Goal: Information Seeking & Learning: Learn about a topic

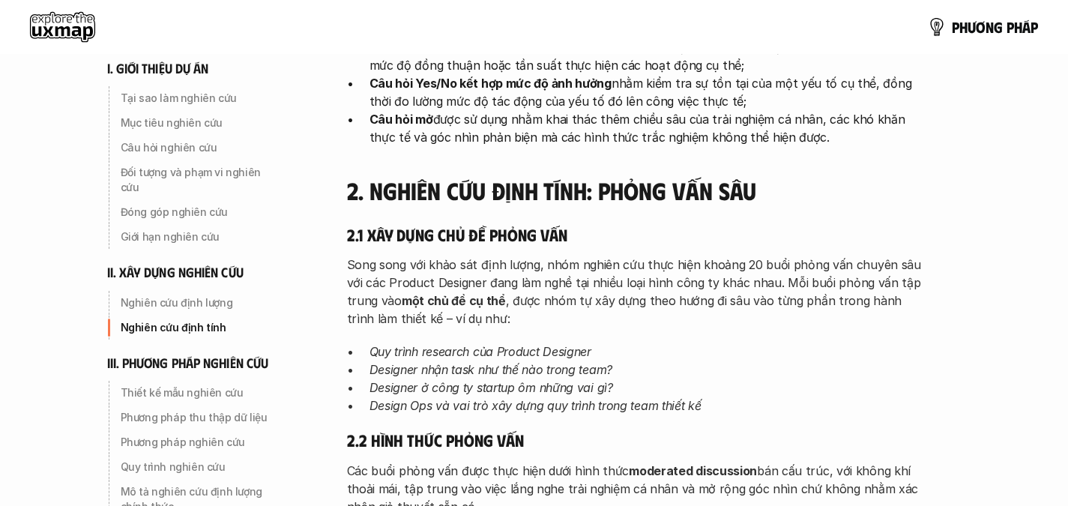
scroll to position [2845, 0]
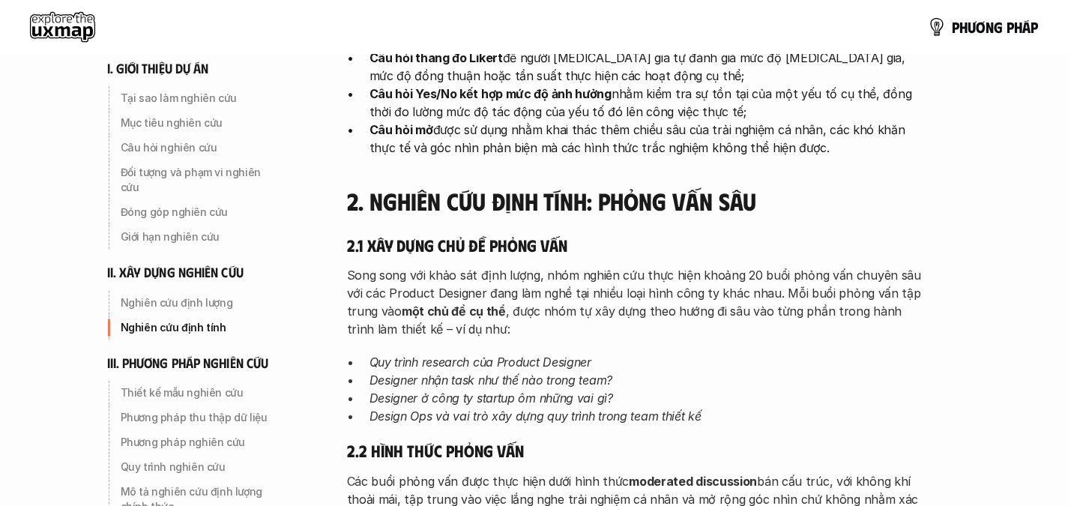
click at [556, 409] on em "Design Ops và vai trò xây dựng quy trình trong team thiết kế" at bounding box center [536, 416] width 332 height 15
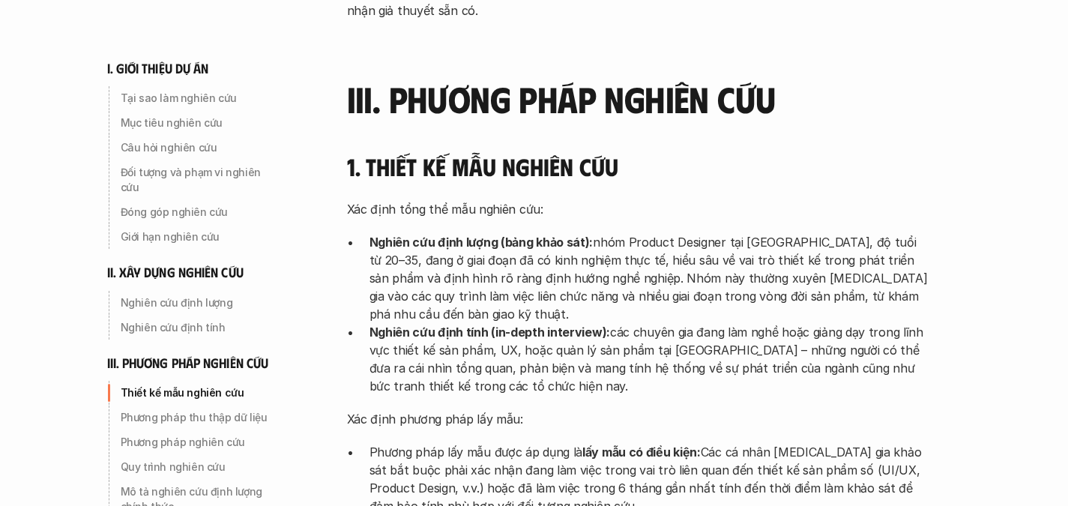
scroll to position [3352, 0]
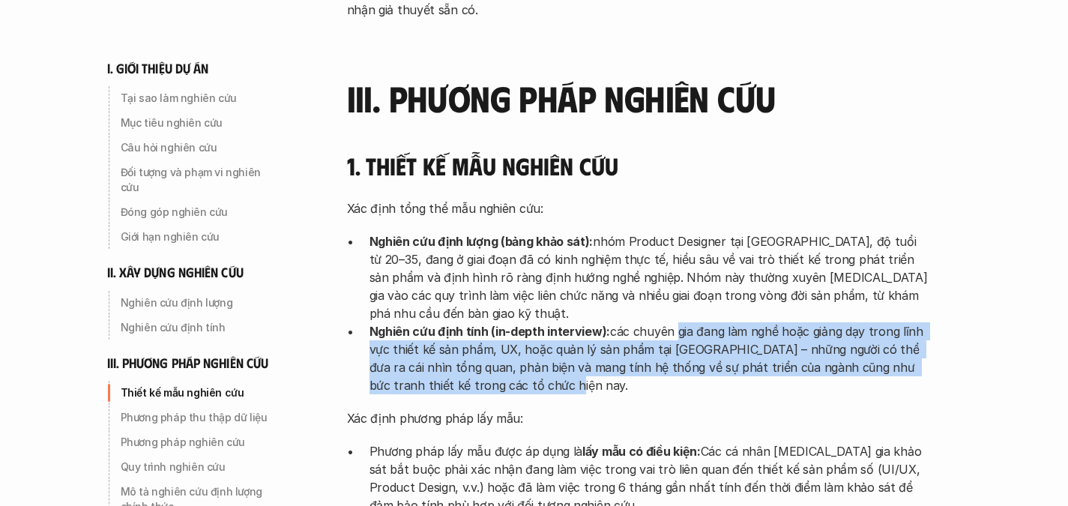
drag, startPoint x: 673, startPoint y: 241, endPoint x: 754, endPoint y: 309, distance: 105.9
click at [754, 309] on div "Xác định tổng thể mẫu nghiên cứu: Nghiên cứu định lượng (bảng khảo sát): nhóm P…" at bounding box center [639, 416] width 585 height 435
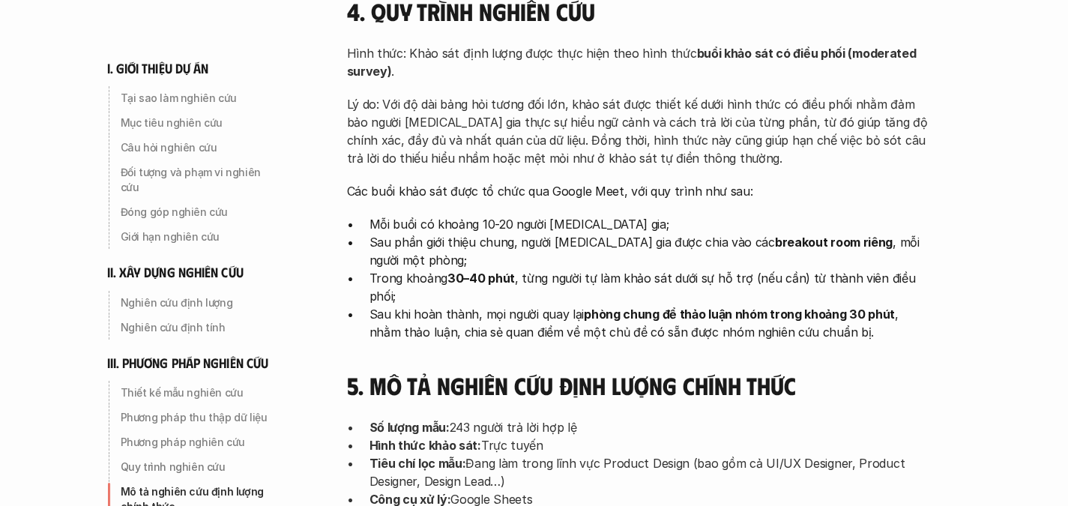
scroll to position [4488, 0]
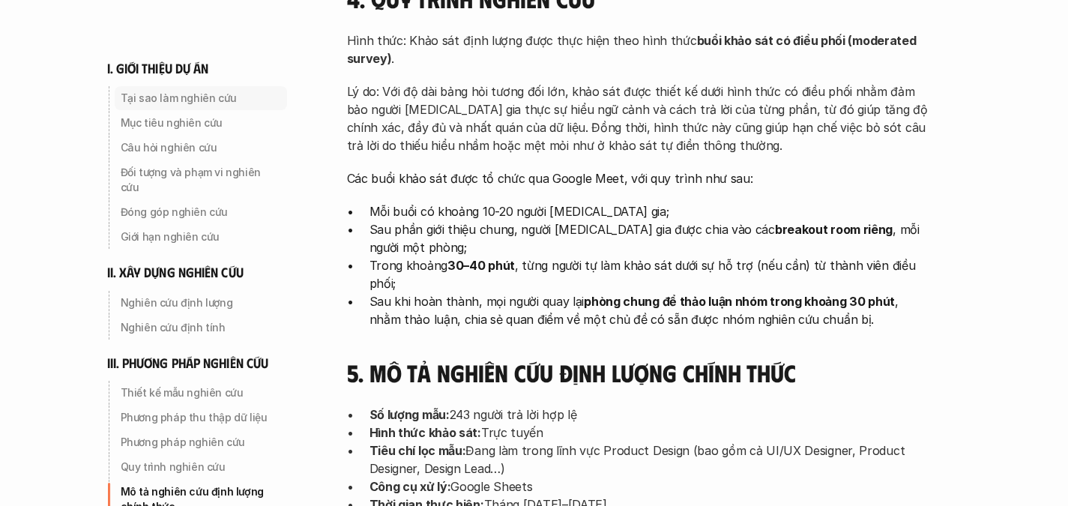
click at [182, 104] on p "Tại sao làm nghiên cứu" at bounding box center [201, 98] width 160 height 15
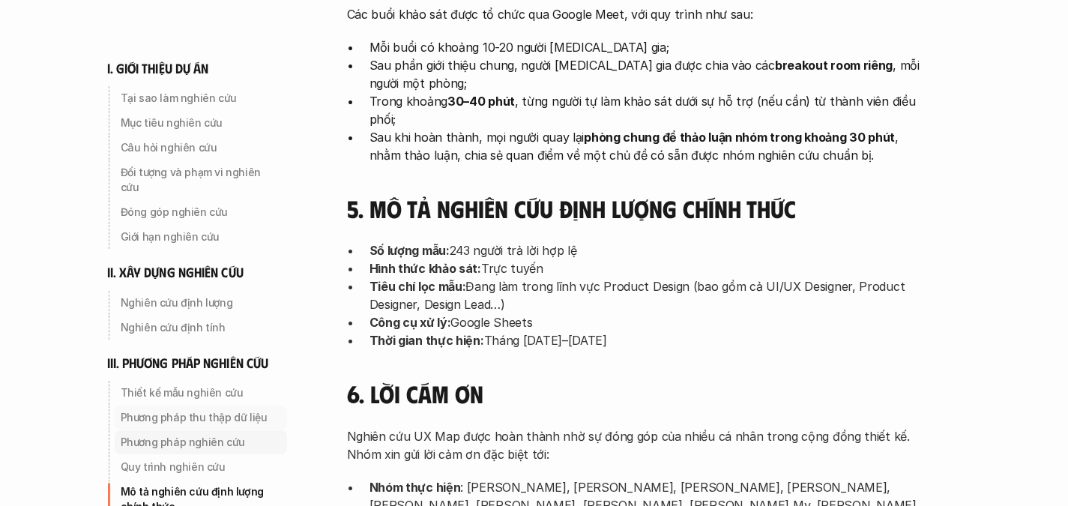
scroll to position [5013, 0]
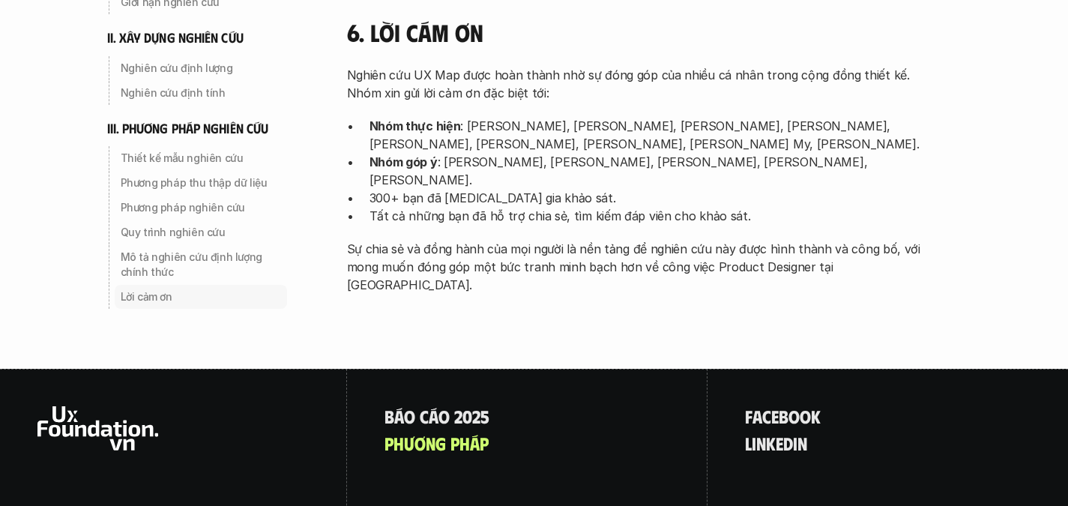
click at [153, 289] on p "Lời cảm ơn" at bounding box center [201, 296] width 160 height 15
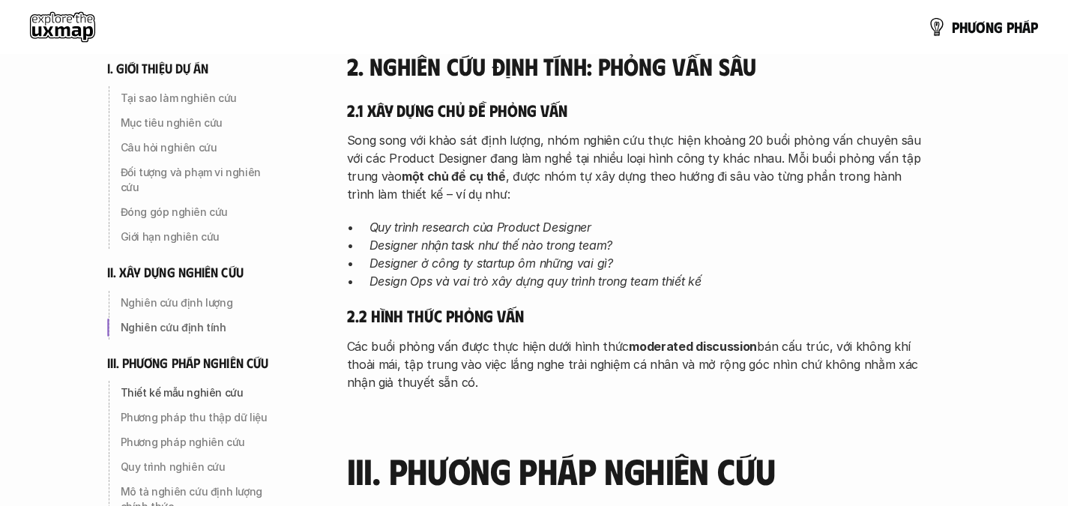
scroll to position [2800, 0]
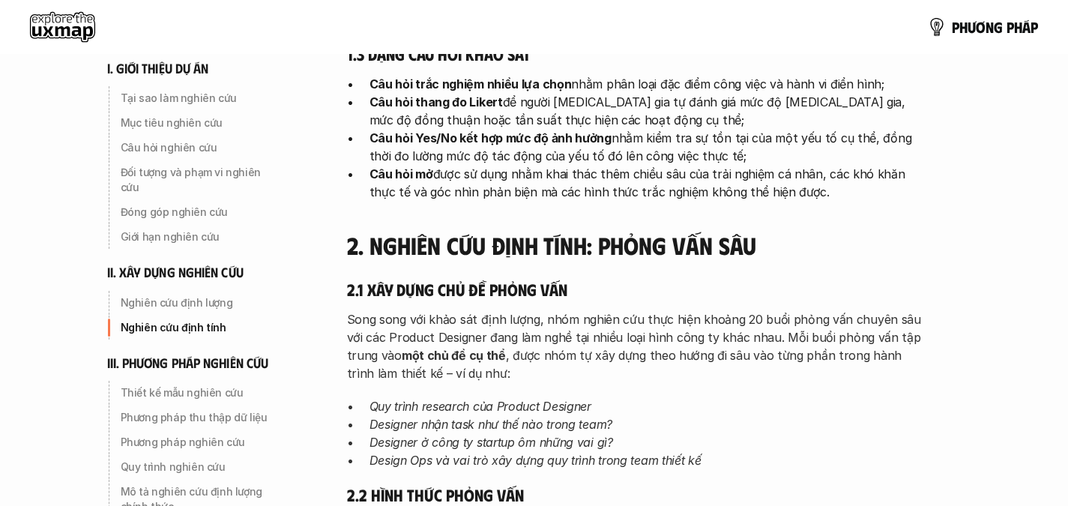
click at [75, 24] on use at bounding box center [62, 27] width 65 height 30
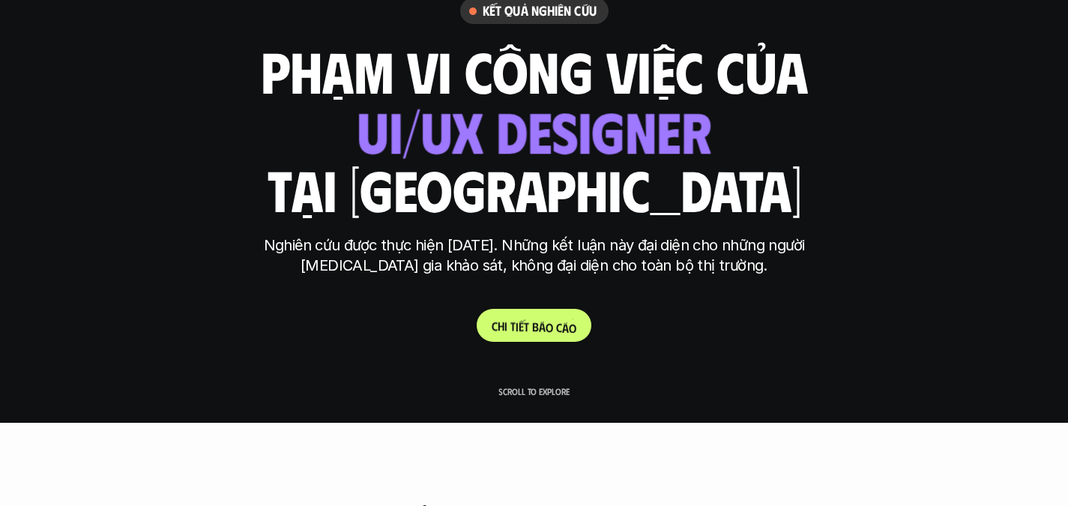
click at [496, 325] on p "C h i t i ế t b á o c á o" at bounding box center [534, 326] width 85 height 14
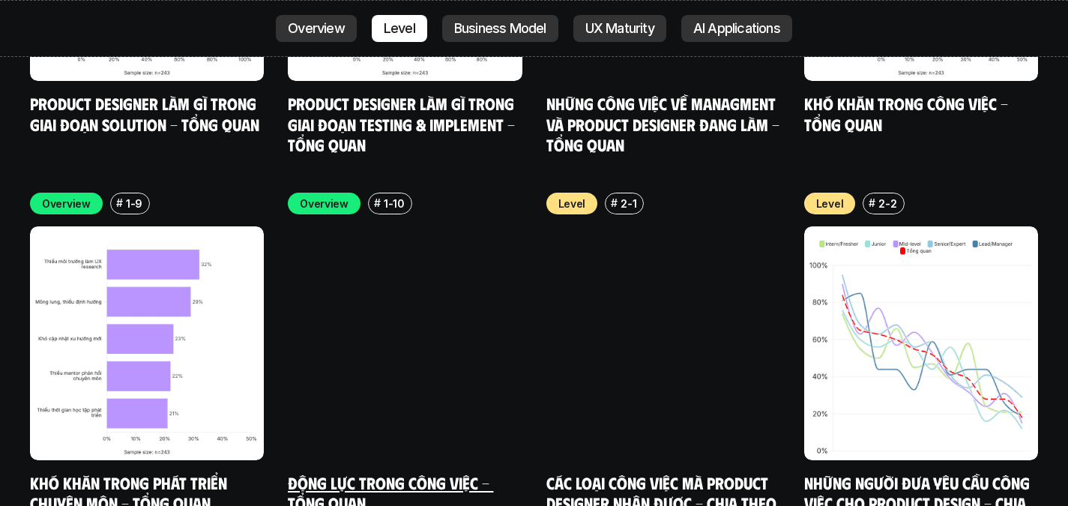
scroll to position [4931, 0]
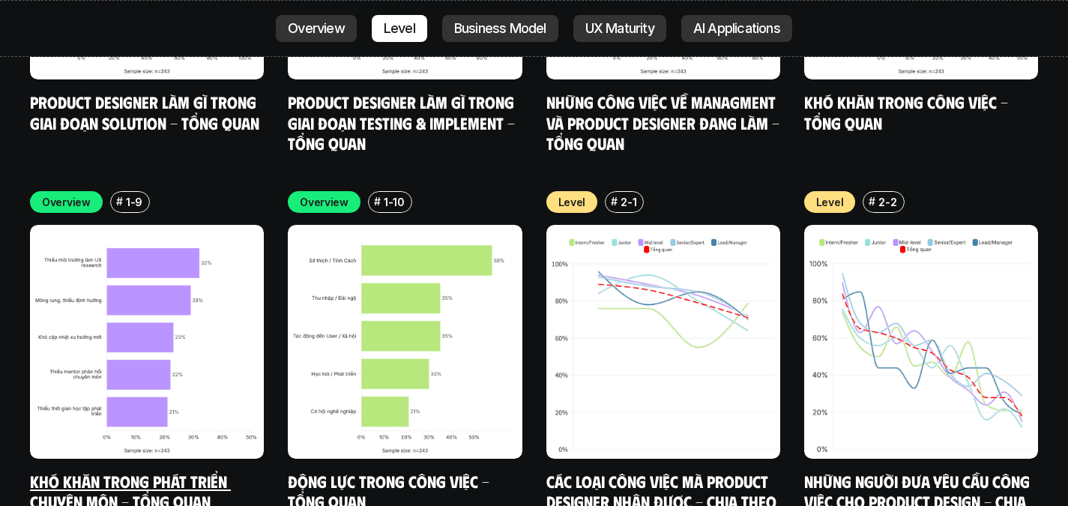
click at [129, 471] on link "Khó khăn trong phát triển chuyên môn - Tổng quan" at bounding box center [130, 491] width 201 height 41
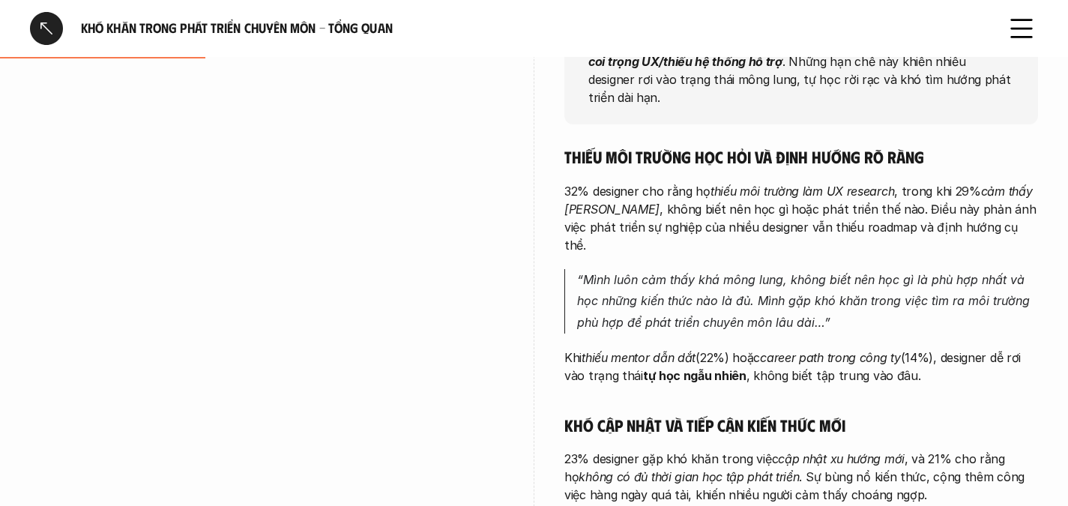
scroll to position [317, 0]
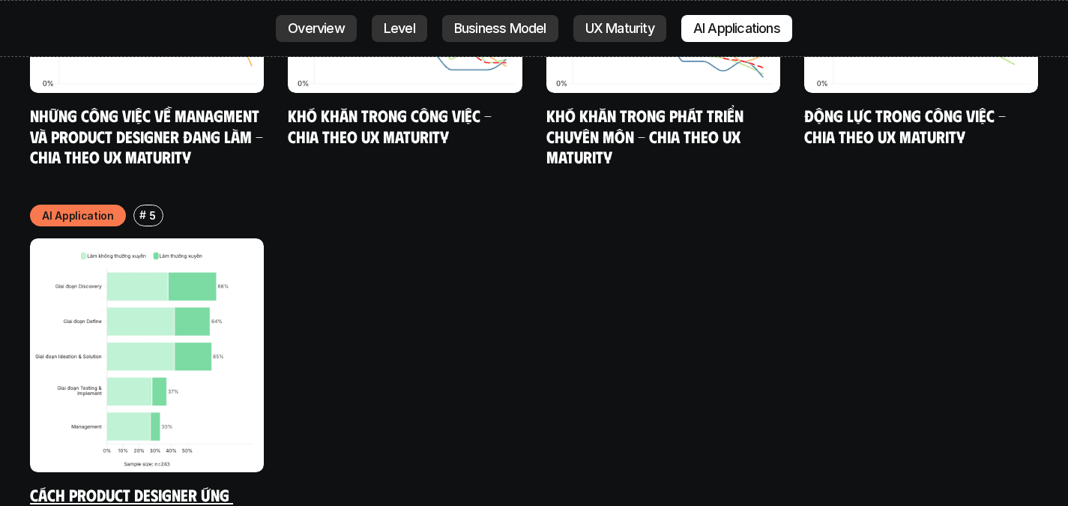
scroll to position [7952, 0]
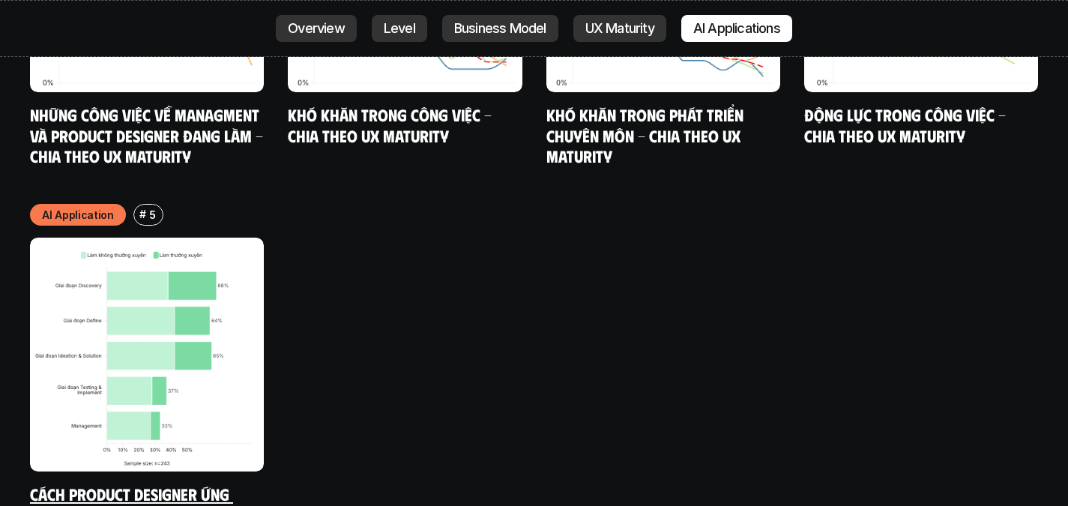
click at [117, 484] on link "Cách Product Designer ứng dụng AI vào công việc" at bounding box center [131, 504] width 203 height 41
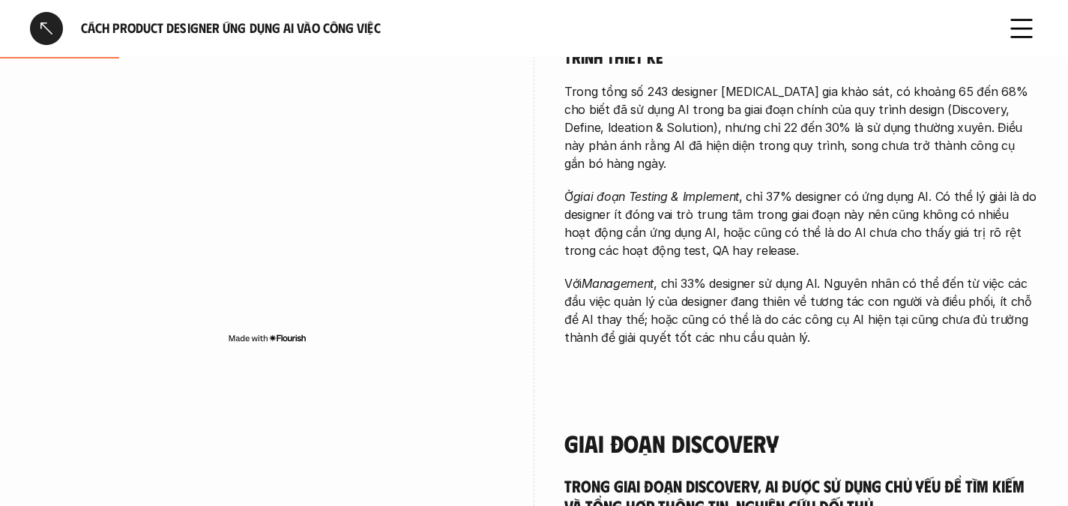
scroll to position [451, 0]
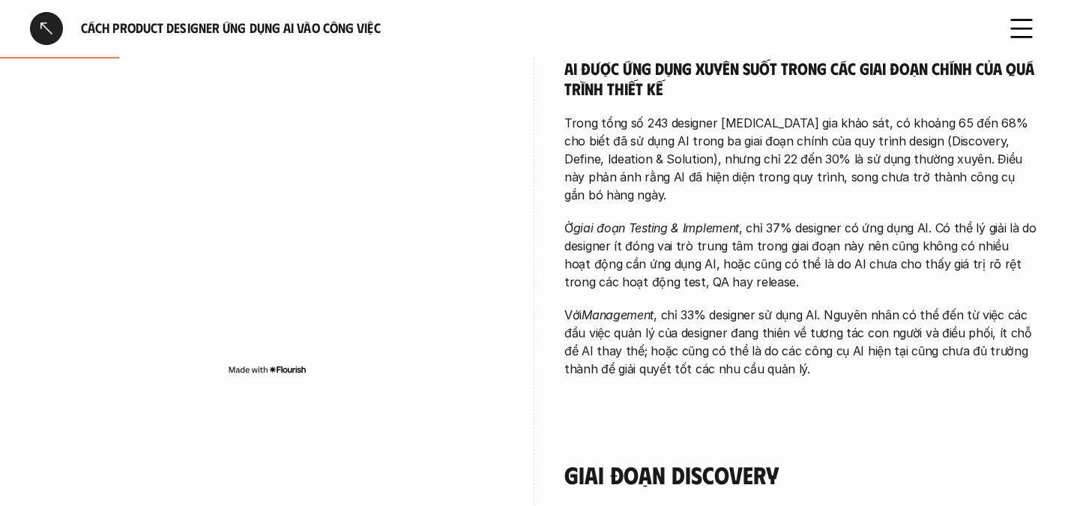
click at [45, 25] on div at bounding box center [46, 28] width 33 height 33
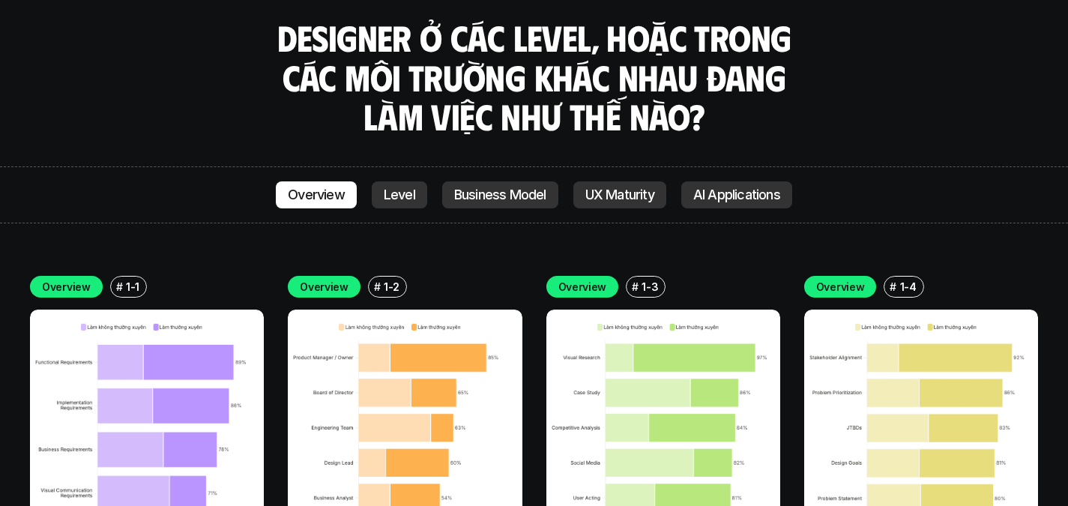
scroll to position [4072, 0]
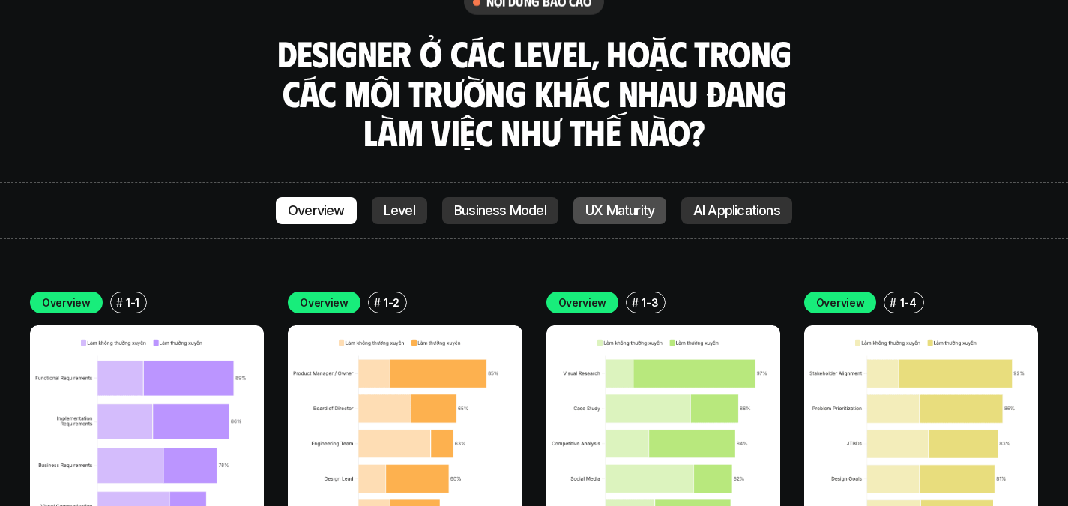
click at [620, 203] on p "UX Maturity" at bounding box center [620, 210] width 69 height 15
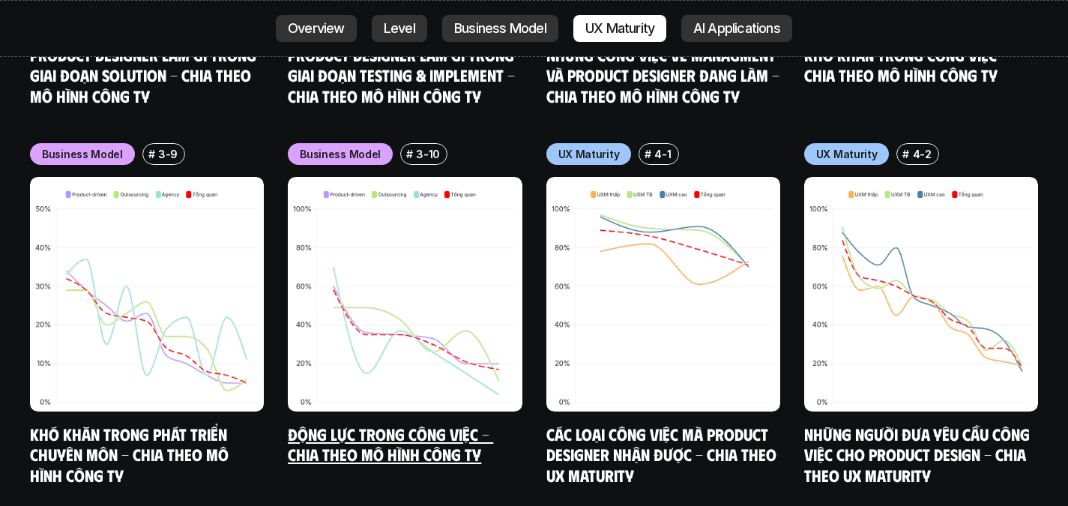
scroll to position [6879, 0]
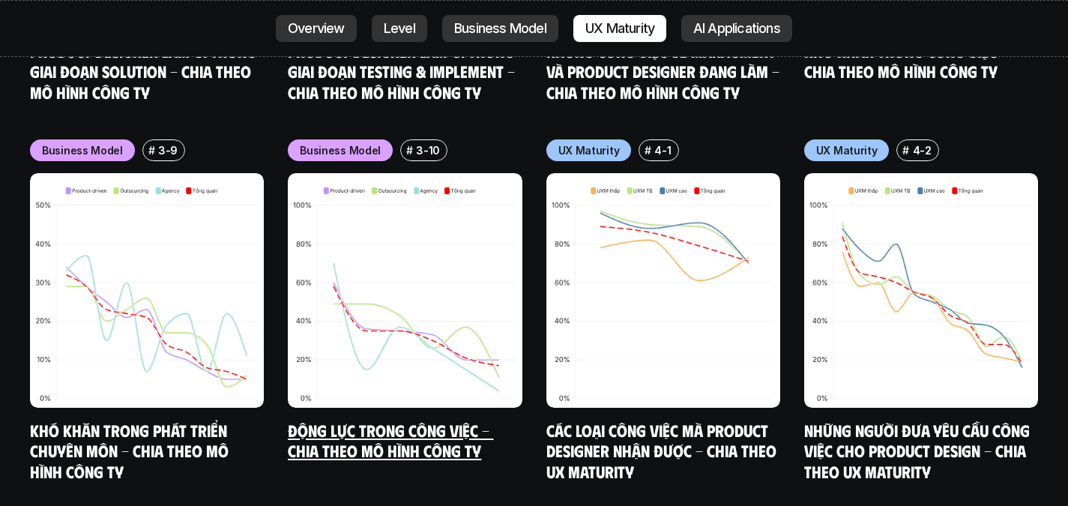
click at [412, 420] on link "Động lực trong công việc - Chia theo mô hình công ty" at bounding box center [390, 440] width 205 height 41
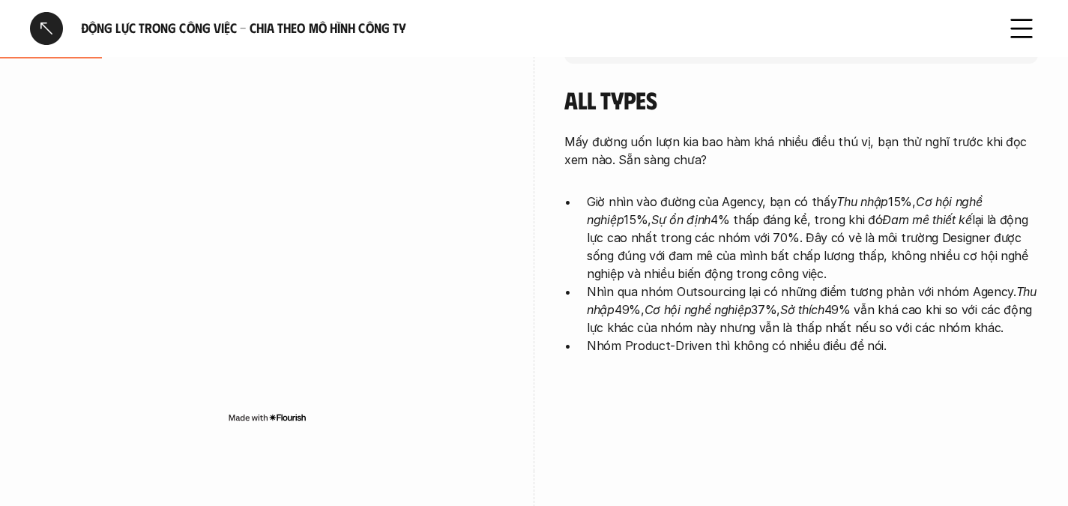
scroll to position [318, 0]
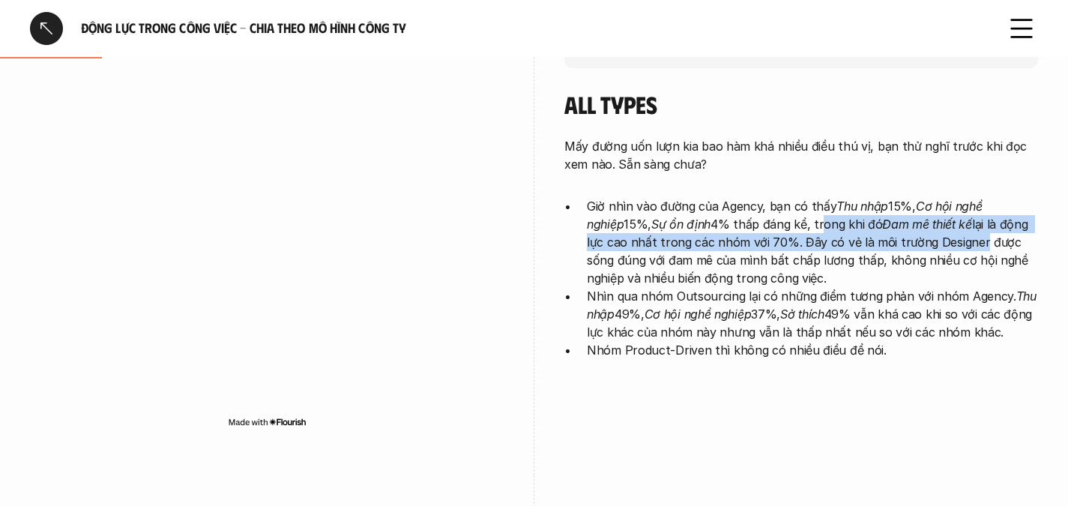
drag, startPoint x: 782, startPoint y: 222, endPoint x: 931, endPoint y: 238, distance: 150.1
click at [931, 238] on p "Giờ nhìn vào đường của Agency, bạn có thấy Thu nhập 15%, Cơ hội nghề nghiệp 15%…" at bounding box center [812, 242] width 451 height 90
click at [750, 241] on p "Giờ nhìn vào đường của Agency, bạn có thấy Thu nhập 15%, Cơ hội nghề nghiệp 15%…" at bounding box center [812, 242] width 451 height 90
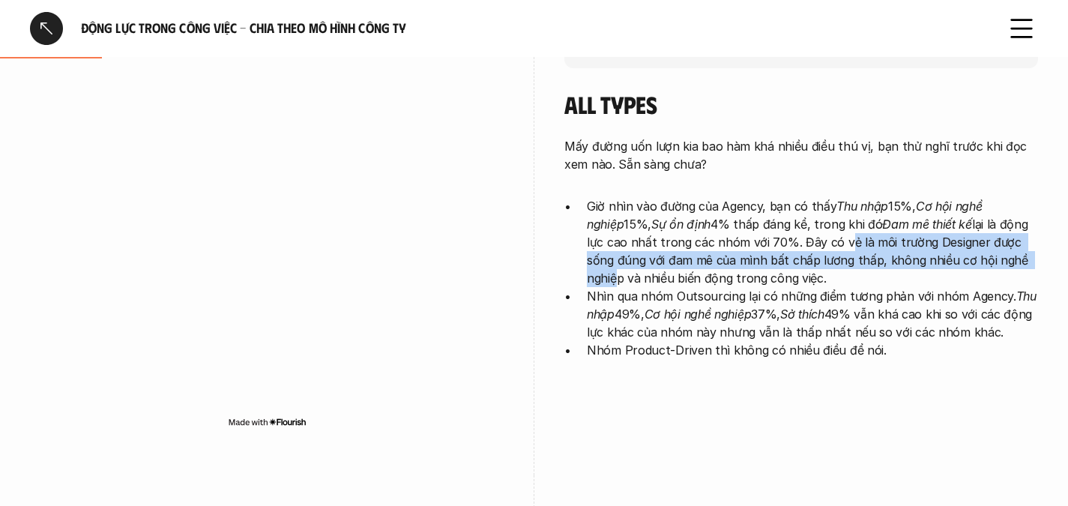
drag, startPoint x: 794, startPoint y: 241, endPoint x: 982, endPoint y: 259, distance: 189.0
click at [982, 259] on p "Giờ nhìn vào đường của Agency, bạn có thấy Thu nhập 15%, Cơ hội nghề nghiệp 15%…" at bounding box center [812, 242] width 451 height 90
click at [774, 265] on p "Giờ nhìn vào đường của Agency, bạn có thấy Thu nhập 15%, Cơ hội nghề nghiệp 15%…" at bounding box center [812, 242] width 451 height 90
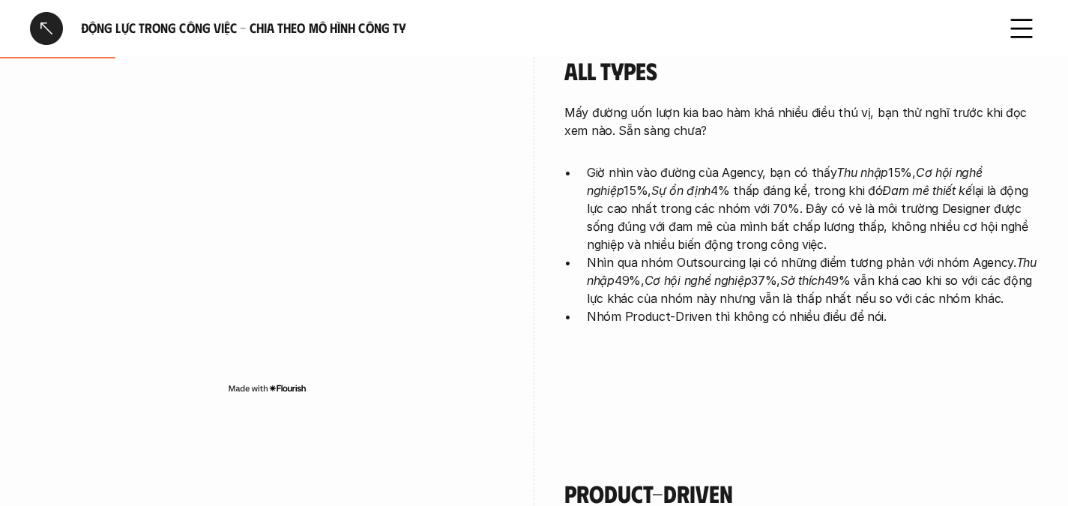
scroll to position [354, 0]
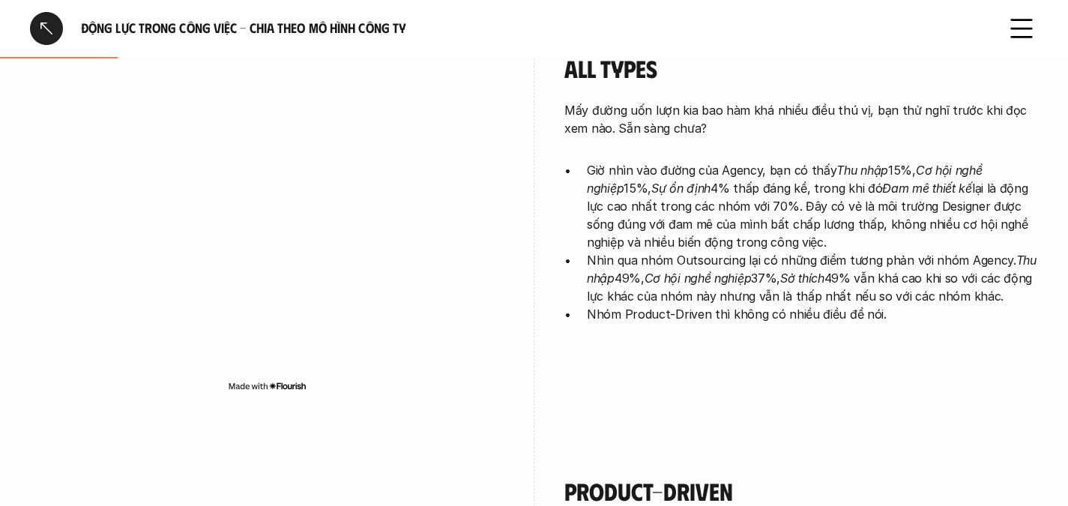
drag, startPoint x: 834, startPoint y: 224, endPoint x: 999, endPoint y: 238, distance: 165.5
click at [999, 238] on p "Giờ nhìn vào đường của Agency, bạn có thấy Thu nhập 15%, Cơ hội nghề nghiệp 15%…" at bounding box center [812, 206] width 451 height 90
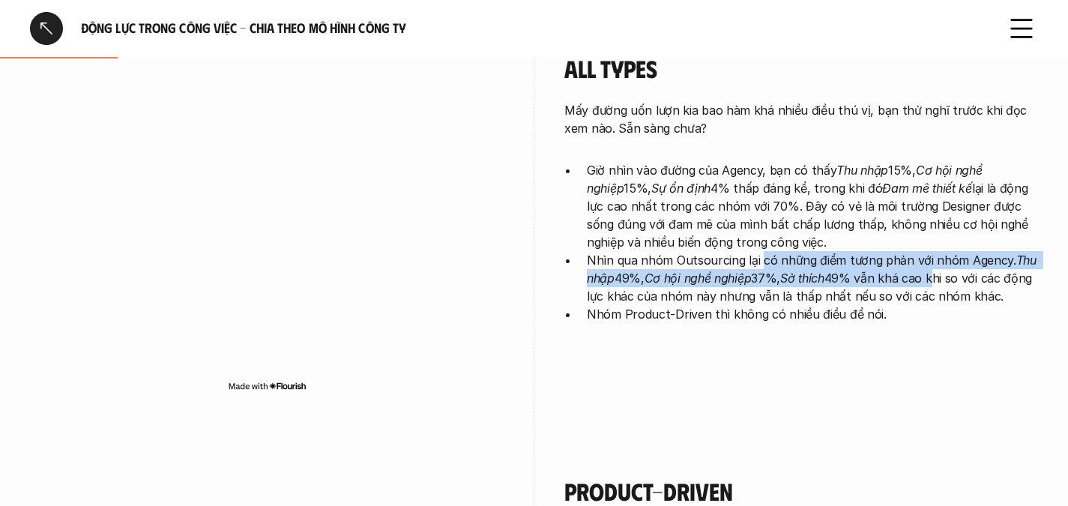
drag, startPoint x: 761, startPoint y: 262, endPoint x: 936, endPoint y: 268, distance: 174.8
click at [937, 268] on p "Nhìn qua nhóm Outsourcing lại có những điểm tương phản với nhóm Agency. Thu nhậ…" at bounding box center [812, 278] width 451 height 54
click at [963, 261] on p "Nhìn qua nhóm Outsourcing lại có những điểm tương phản với nhóm Agency. Thu nhậ…" at bounding box center [812, 278] width 451 height 54
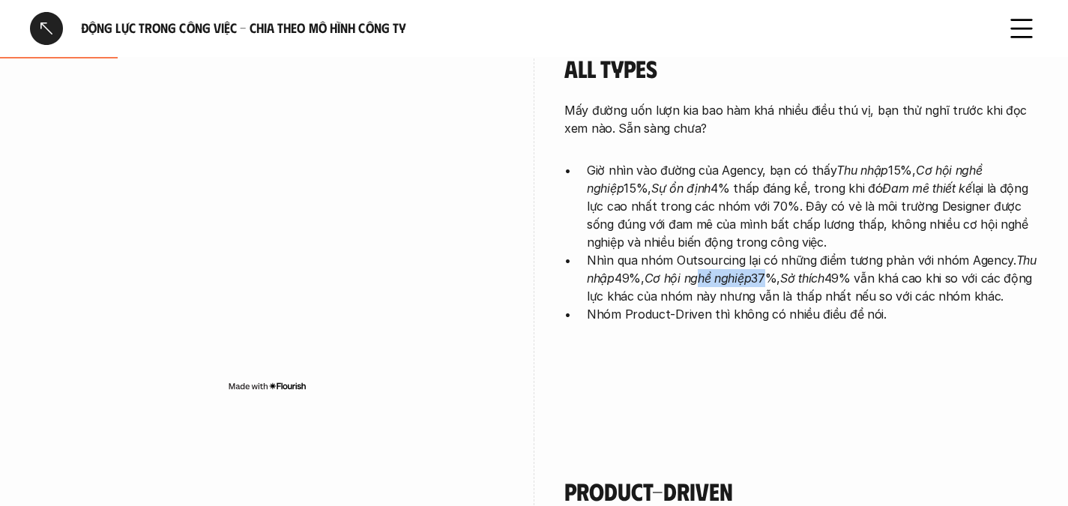
drag, startPoint x: 700, startPoint y: 277, endPoint x: 766, endPoint y: 277, distance: 66.7
click at [767, 277] on p "Nhìn qua nhóm Outsourcing lại có những điểm tương phản với nhóm Agency. Thu nhậ…" at bounding box center [812, 278] width 451 height 54
click at [801, 277] on em "Sở thích" at bounding box center [803, 278] width 44 height 15
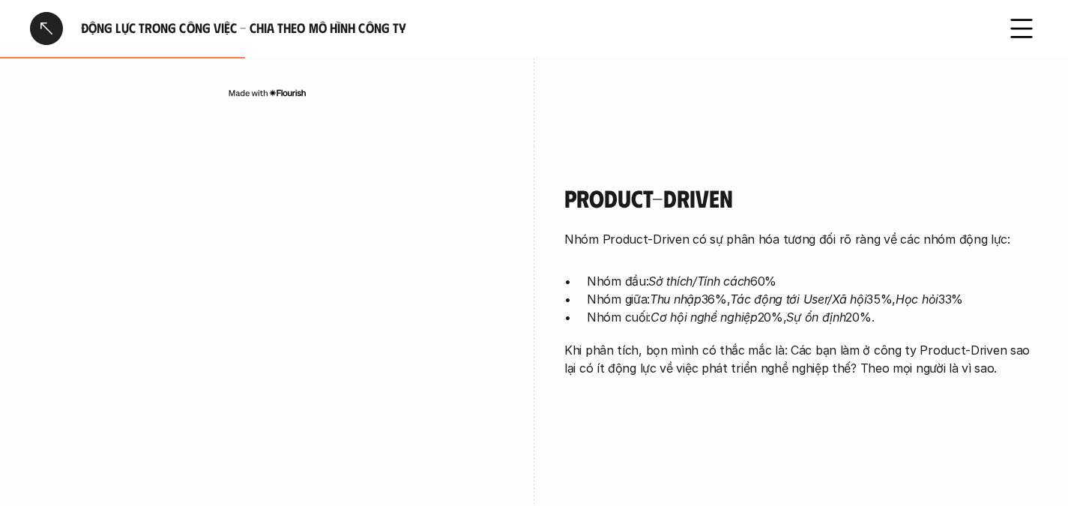
scroll to position [650, 0]
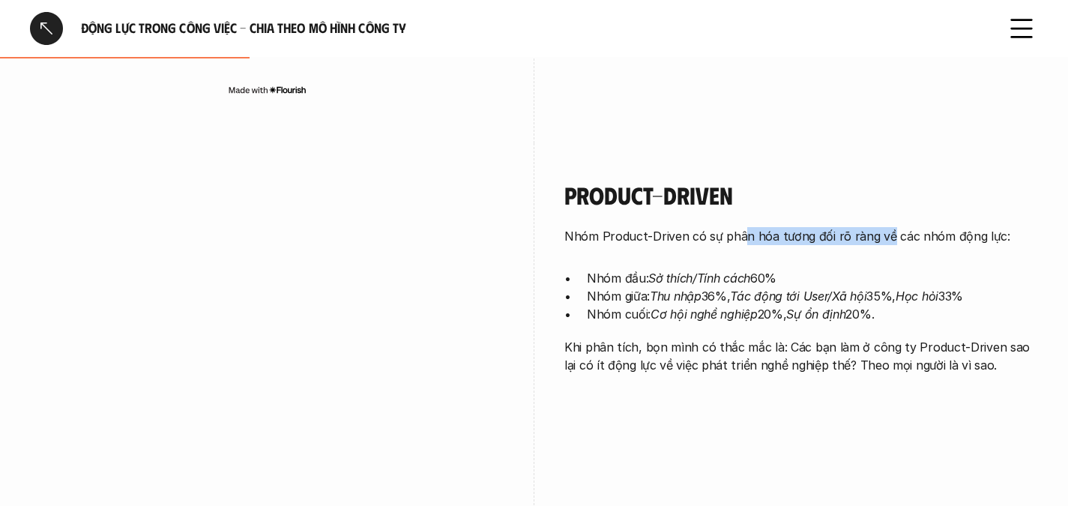
drag, startPoint x: 740, startPoint y: 233, endPoint x: 886, endPoint y: 232, distance: 145.5
click at [886, 232] on p "Nhóm Product-Driven có sự phân hóa tương đối rõ ràng về các nhóm động lực:" at bounding box center [802, 236] width 474 height 18
click at [691, 282] on em "Sở thích/Tính cách" at bounding box center [700, 278] width 102 height 15
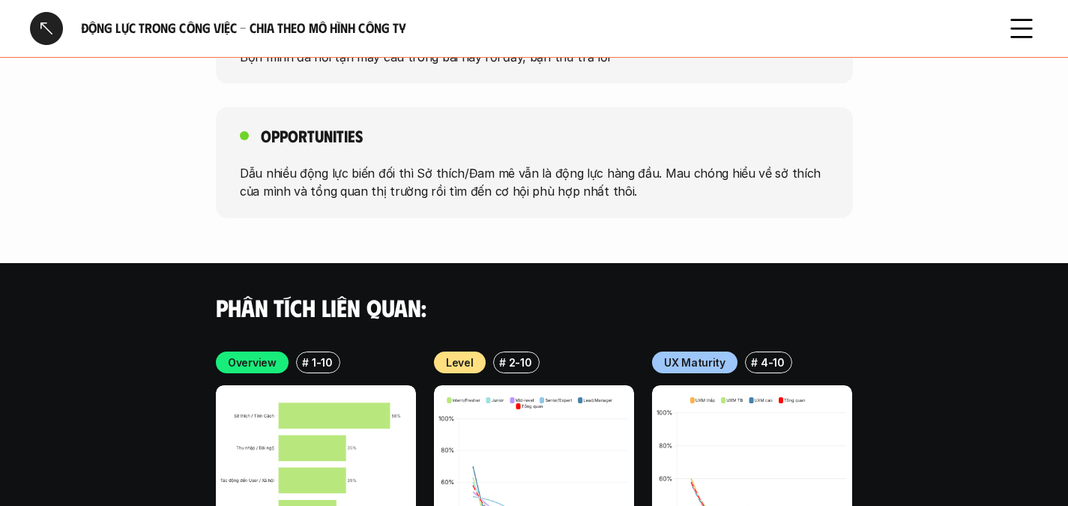
scroll to position [2495, 0]
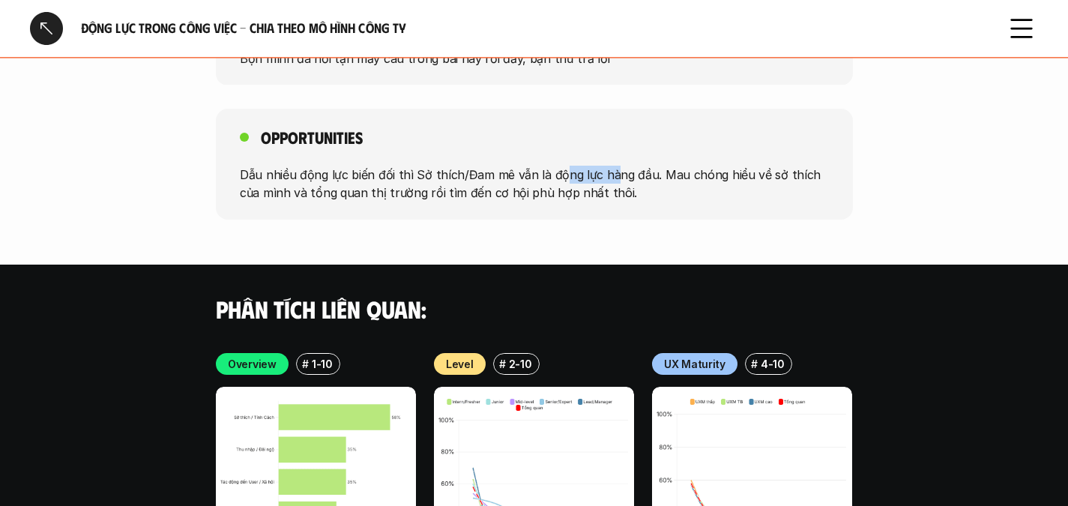
drag, startPoint x: 559, startPoint y: 173, endPoint x: 608, endPoint y: 173, distance: 48.7
click at [608, 173] on p "Dẫu nhiều động lực biến đối thì Sở thích/Đam mê vẫn là động lực hàng đầu. Mau c…" at bounding box center [534, 184] width 589 height 36
click at [629, 175] on p "Dẫu nhiều động lực biến đối thì Sở thích/Đam mê vẫn là động lực hàng đầu. Mau c…" at bounding box center [534, 184] width 589 height 36
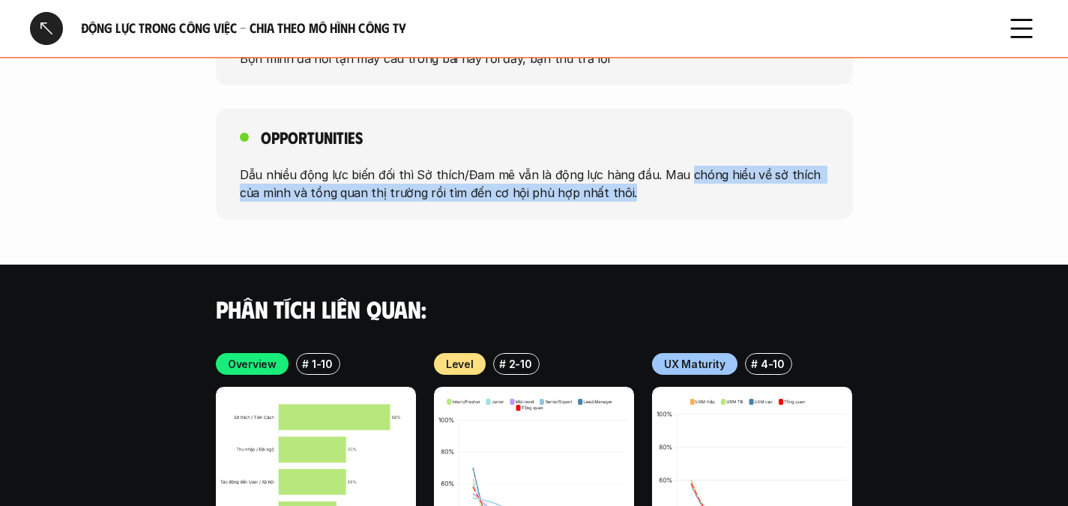
drag, startPoint x: 681, startPoint y: 175, endPoint x: 706, endPoint y: 190, distance: 30.0
click at [706, 190] on p "Dẫu nhiều động lực biến đối thì Sở thích/Đam mê vẫn là động lực hàng đầu. Mau c…" at bounding box center [534, 184] width 589 height 36
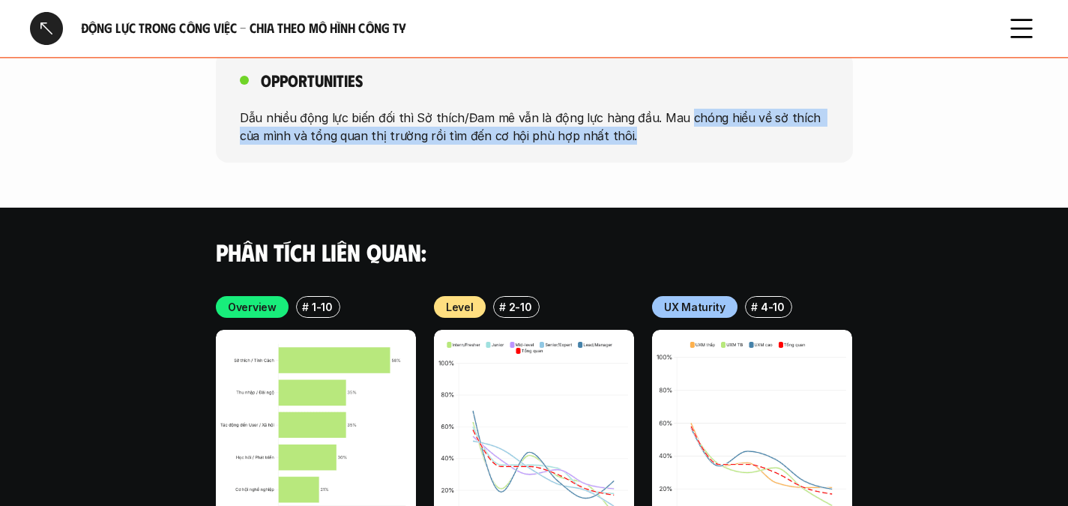
scroll to position [2627, 0]
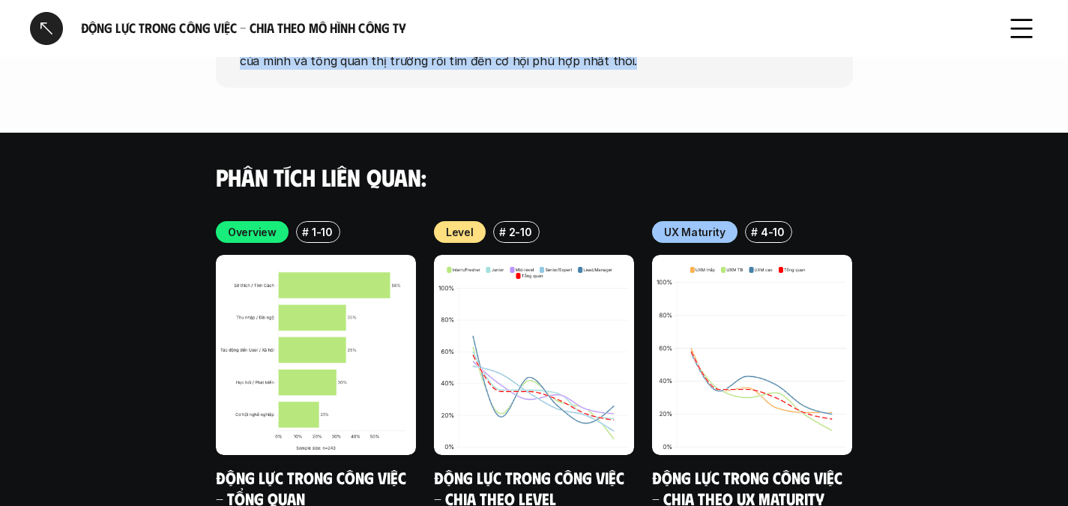
click at [46, 34] on div at bounding box center [46, 28] width 33 height 33
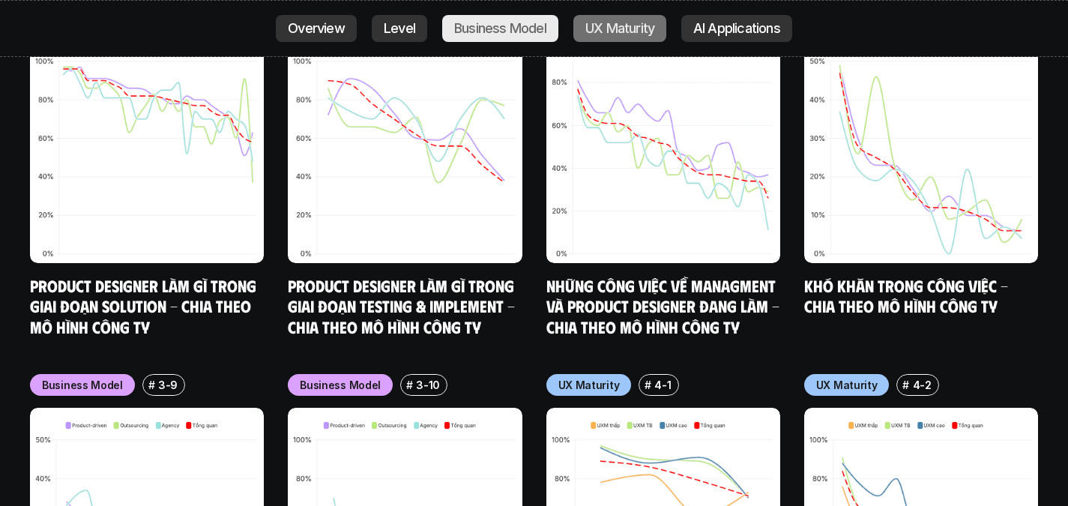
scroll to position [6648, 0]
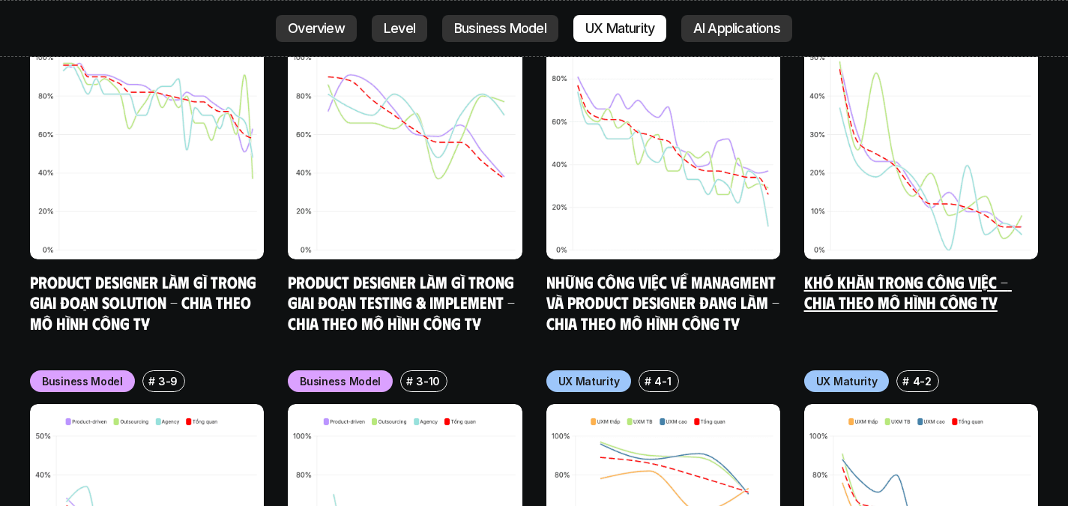
click at [857, 271] on link "Khó khăn trong công việc - Chia theo mô hình công ty" at bounding box center [909, 291] width 208 height 41
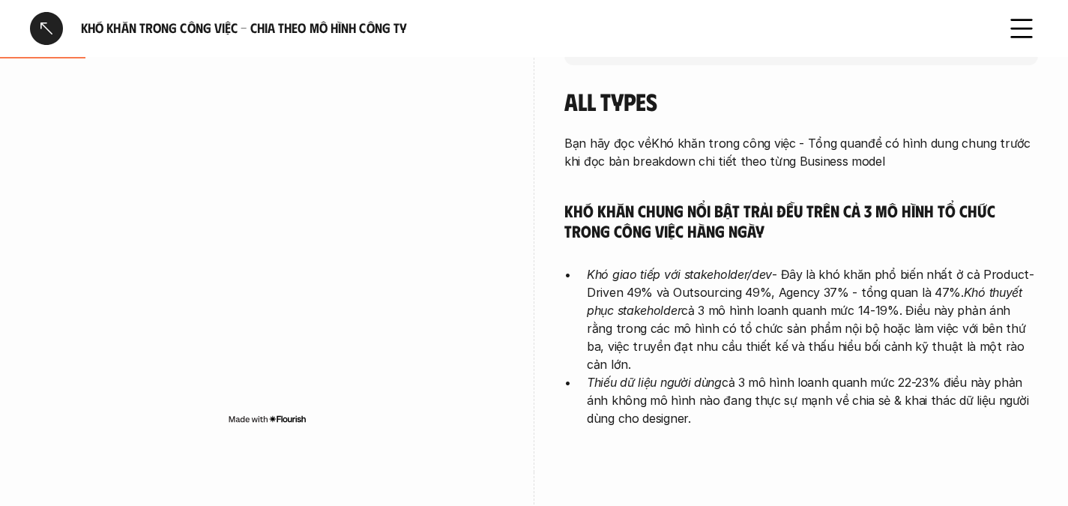
scroll to position [421, 0]
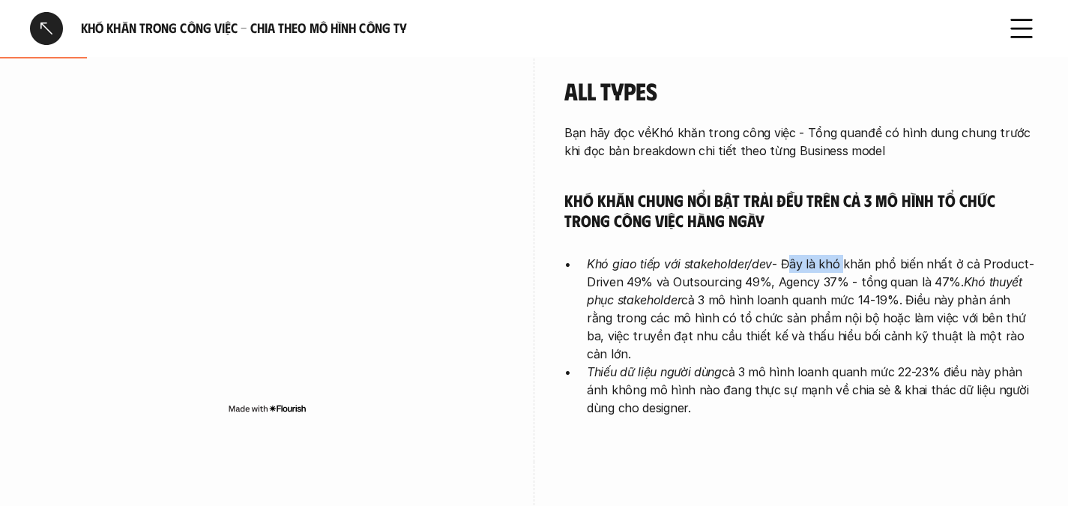
drag, startPoint x: 784, startPoint y: 261, endPoint x: 835, endPoint y: 268, distance: 52.3
click at [835, 268] on p "Khó giao tiếp với stakeholder/dev - Đây là khó khăn phổ biến nhất ở cả Product-…" at bounding box center [812, 309] width 451 height 108
click at [739, 285] on p "Khó giao tiếp với stakeholder/dev - Đây là khó khăn phổ biến nhất ở cả Product-…" at bounding box center [812, 309] width 451 height 108
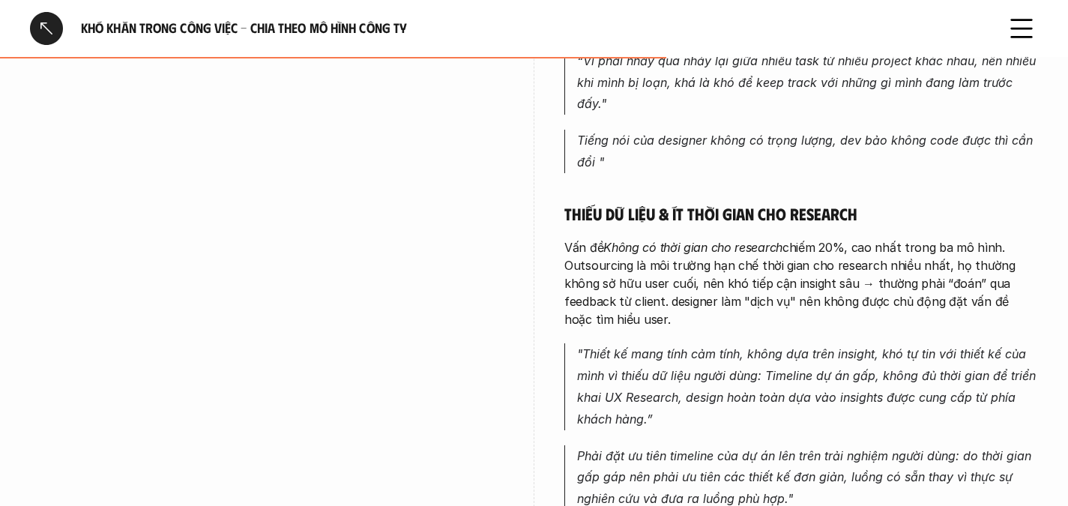
scroll to position [2632, 0]
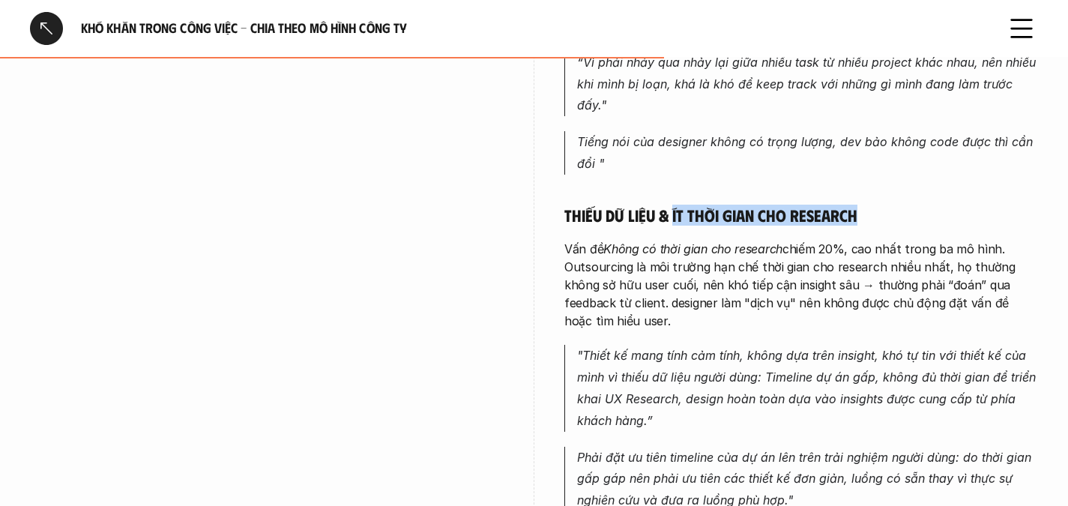
drag, startPoint x: 672, startPoint y: 176, endPoint x: 863, endPoint y: 172, distance: 191.2
click at [863, 205] on h5 "Thiếu dữ liệu & ít thời gian cho research" at bounding box center [802, 215] width 474 height 21
click at [808, 205] on h5 "Thiếu dữ liệu & ít thời gian cho research" at bounding box center [802, 215] width 474 height 21
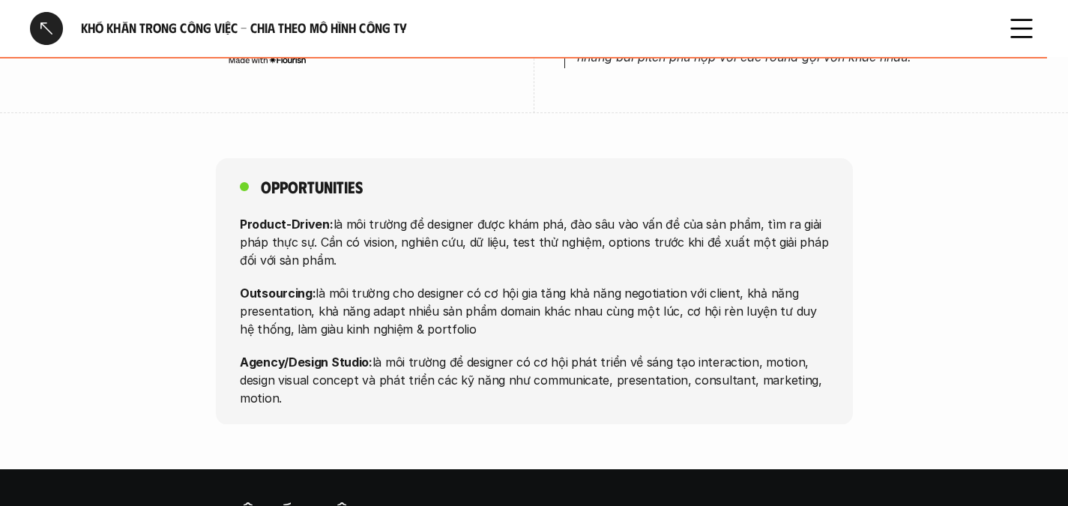
scroll to position [4097, 0]
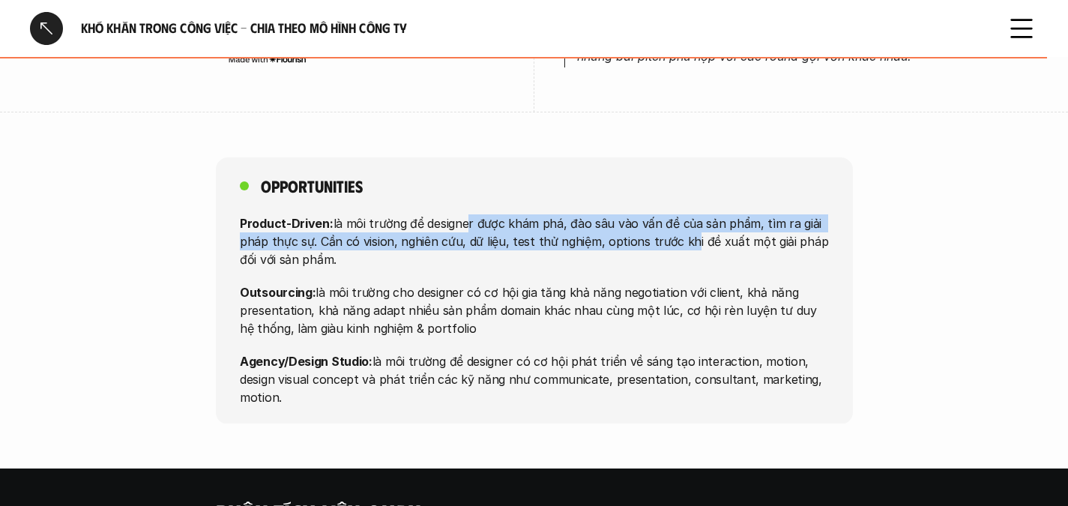
drag, startPoint x: 460, startPoint y: 151, endPoint x: 679, endPoint y: 160, distance: 219.8
click at [679, 214] on p "Product-Driven: là môi trường để designer được khám phá, đào sâu vào vấn đề của…" at bounding box center [534, 241] width 589 height 54
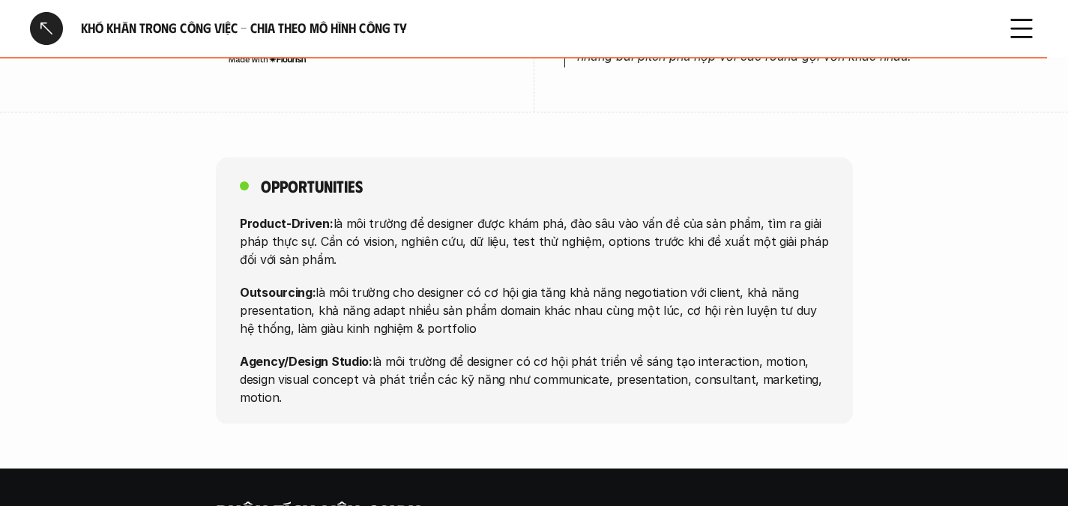
click at [697, 214] on p "Product-Driven: là môi trường để designer được khám phá, đào sâu vào vấn đề của…" at bounding box center [534, 241] width 589 height 54
drag, startPoint x: 712, startPoint y: 148, endPoint x: 733, endPoint y: 176, distance: 35.4
click at [733, 214] on p "Product-Driven: là môi trường để designer được khám phá, đào sâu vào vấn đề của…" at bounding box center [534, 241] width 589 height 54
click at [461, 214] on p "Product-Driven: là môi trường để designer được khám phá, đào sâu vào vấn đề của…" at bounding box center [534, 241] width 589 height 54
drag, startPoint x: 461, startPoint y: 167, endPoint x: 688, endPoint y: 193, distance: 228.6
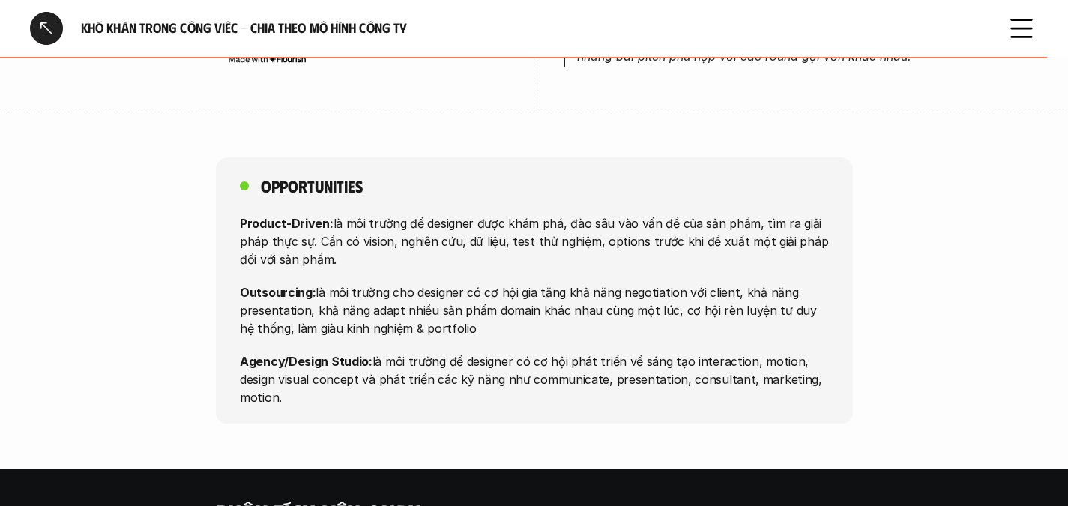
click at [688, 214] on div "Product-Driven: là môi trường để designer được khám phá, đào sâu vào vấn đề của…" at bounding box center [534, 310] width 589 height 192
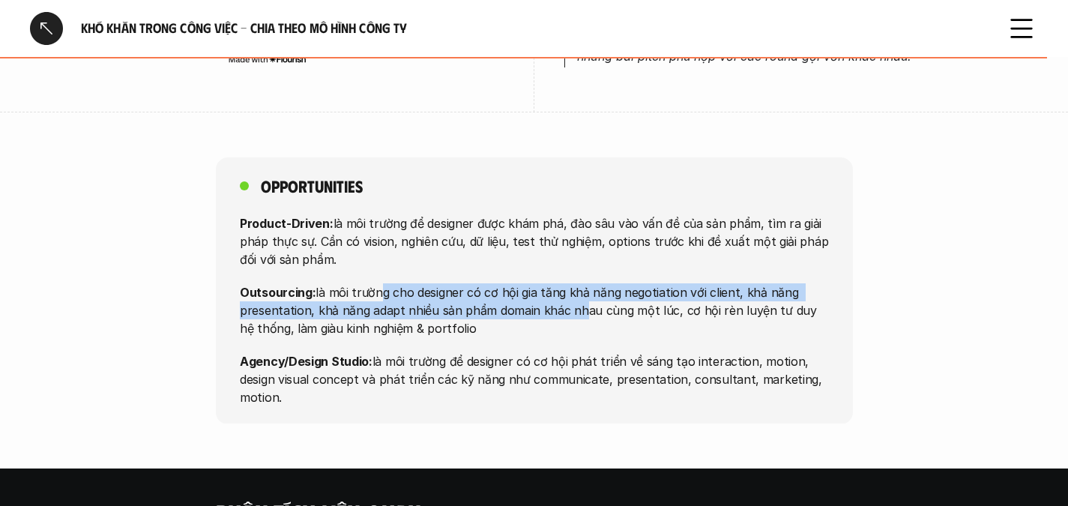
drag, startPoint x: 371, startPoint y: 217, endPoint x: 573, endPoint y: 227, distance: 201.9
click at [573, 283] on p "Outsourcing: là môi trường cho designer có cơ hội gia tăng khả năng negotiation…" at bounding box center [534, 310] width 589 height 54
click at [619, 283] on p "Outsourcing: là môi trường cho designer có cơ hội gia tăng khả năng negotiation…" at bounding box center [534, 310] width 589 height 54
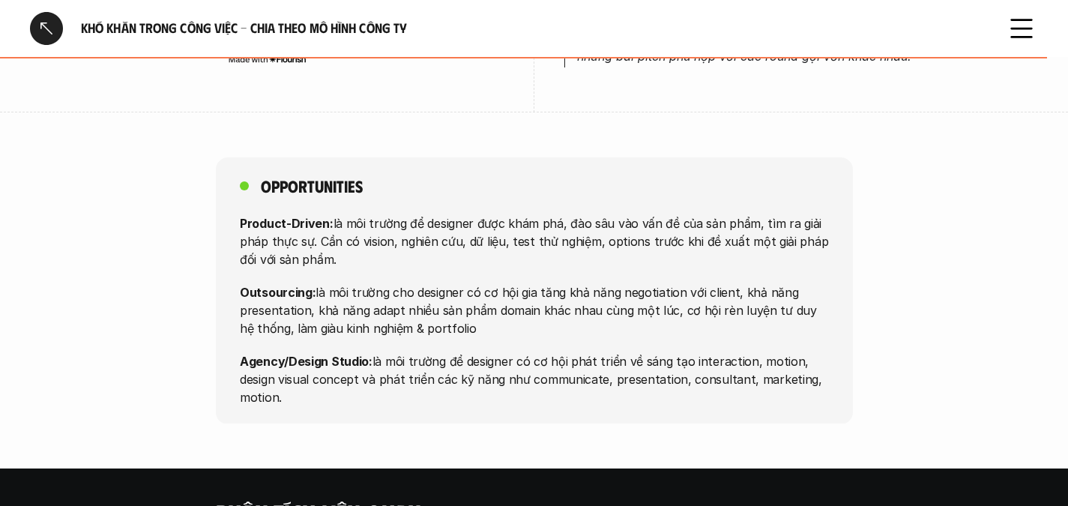
drag, startPoint x: 619, startPoint y: 214, endPoint x: 725, endPoint y: 259, distance: 115.6
click at [725, 283] on p "Outsourcing: là môi trường cho designer có cơ hội gia tăng khả năng negotiation…" at bounding box center [534, 310] width 589 height 54
click at [597, 283] on p "Outsourcing: là môi trường cho designer có cơ hội gia tăng khả năng negotiation…" at bounding box center [534, 310] width 589 height 54
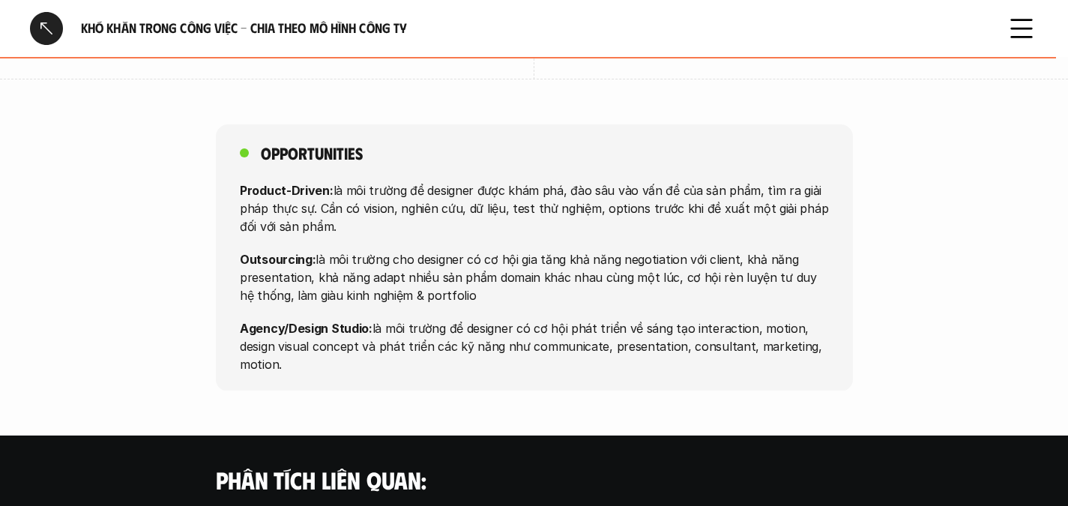
scroll to position [4131, 0]
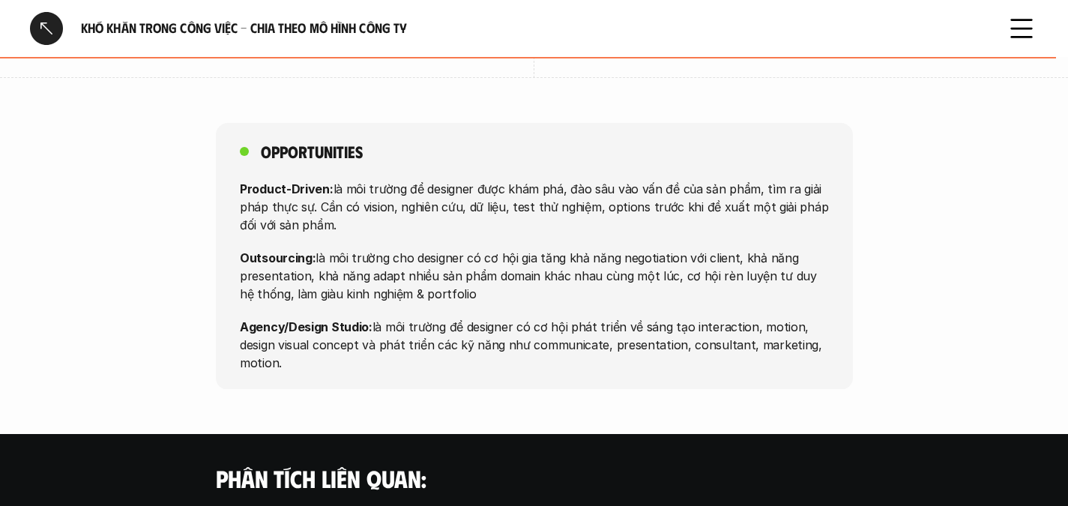
drag, startPoint x: 729, startPoint y: 199, endPoint x: 801, endPoint y: 225, distance: 76.6
click at [801, 248] on p "Outsourcing: là môi trường cho designer có cơ hội gia tăng khả năng negotiation…" at bounding box center [534, 275] width 589 height 54
click at [629, 248] on p "Outsourcing: là môi trường cho designer có cơ hội gia tăng khả năng negotiation…" at bounding box center [534, 275] width 589 height 54
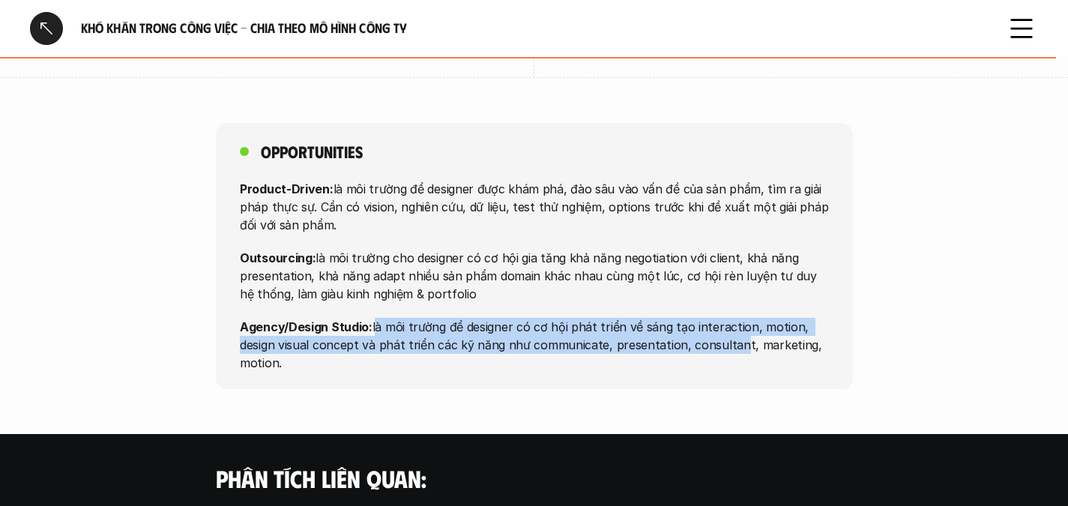
drag, startPoint x: 373, startPoint y: 245, endPoint x: 728, endPoint y: 263, distance: 355.9
click at [728, 317] on p "Agency/Design Studio: là môi trường để designer có cơ hội phát triển về sáng tạ…" at bounding box center [534, 344] width 589 height 54
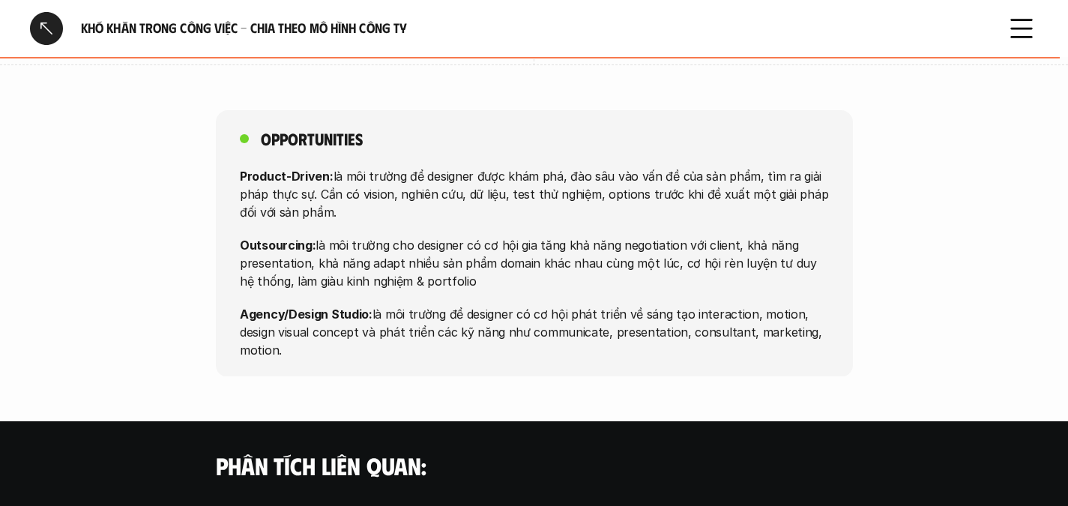
scroll to position [4148, 0]
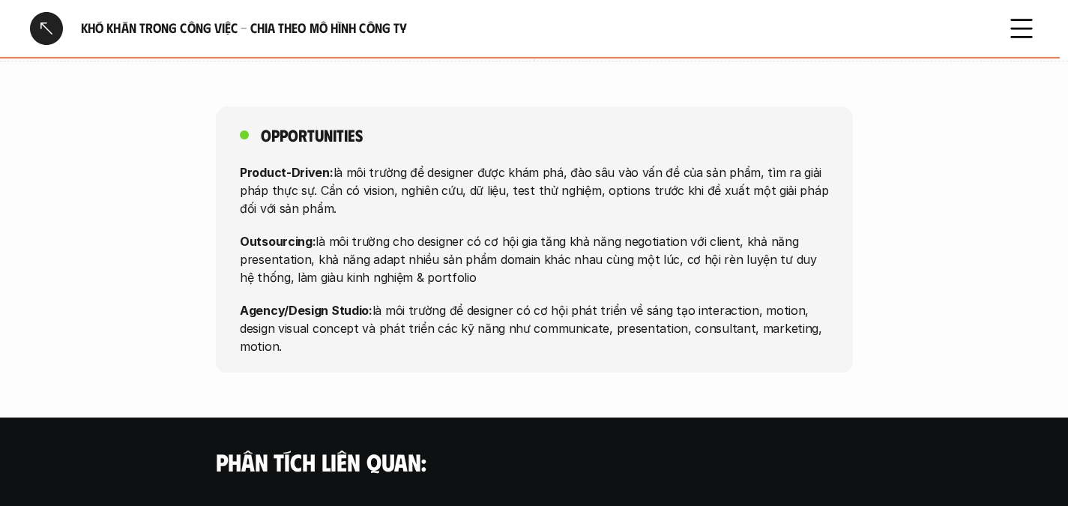
click at [1004, 30] on div "Khó khăn trong công việc - Chia theo mô hình công ty" at bounding box center [534, 28] width 1068 height 57
click at [1029, 30] on icon at bounding box center [1021, 28] width 33 height 33
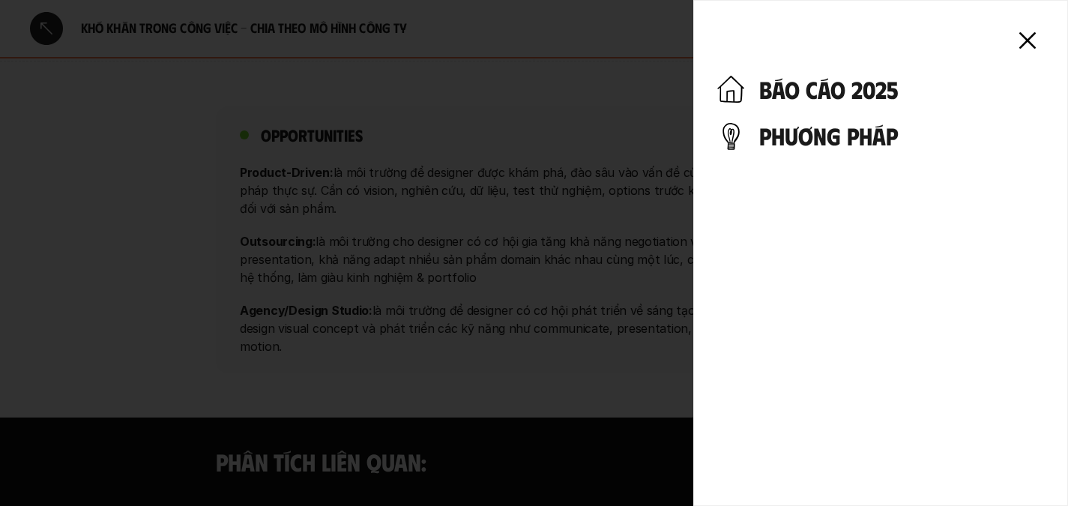
click at [844, 134] on h4 "phương pháp" at bounding box center [902, 135] width 285 height 28
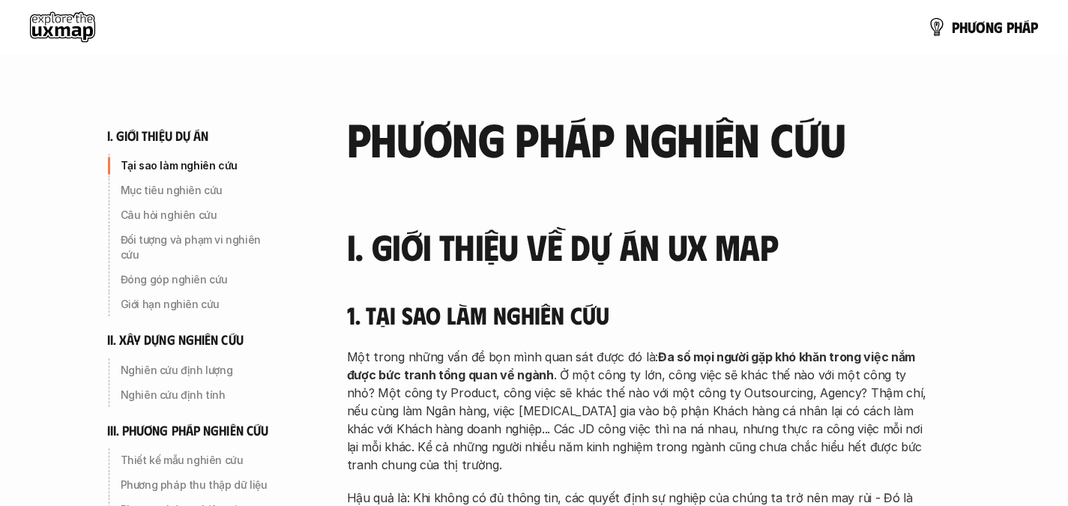
click at [79, 23] on use at bounding box center [62, 27] width 65 height 30
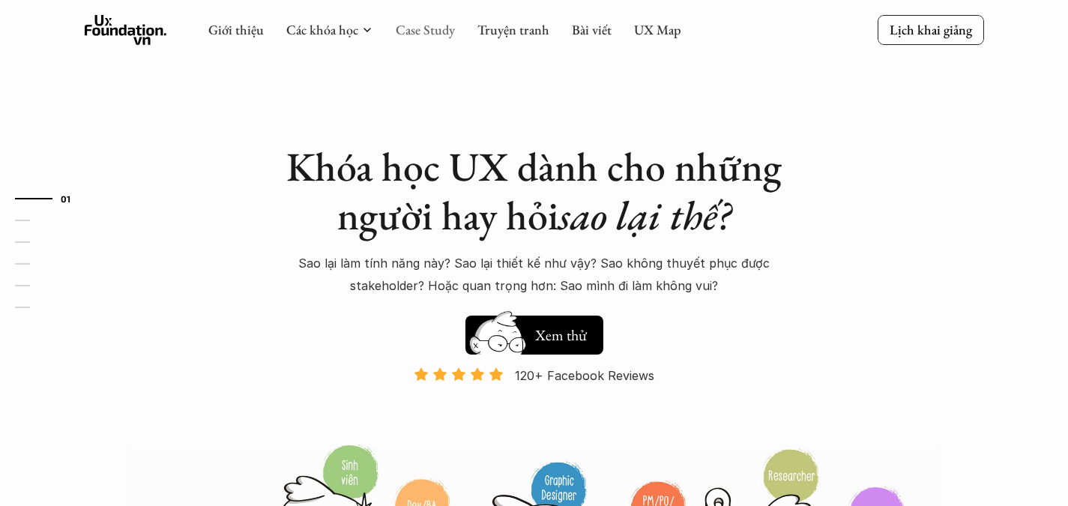
click at [403, 28] on link "Case Study" at bounding box center [425, 29] width 59 height 17
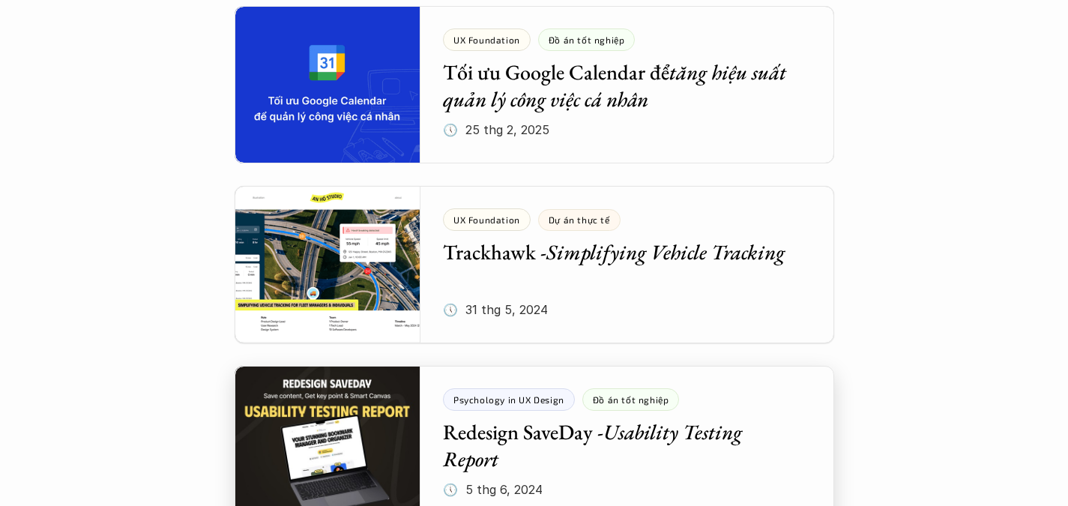
scroll to position [1073, 0]
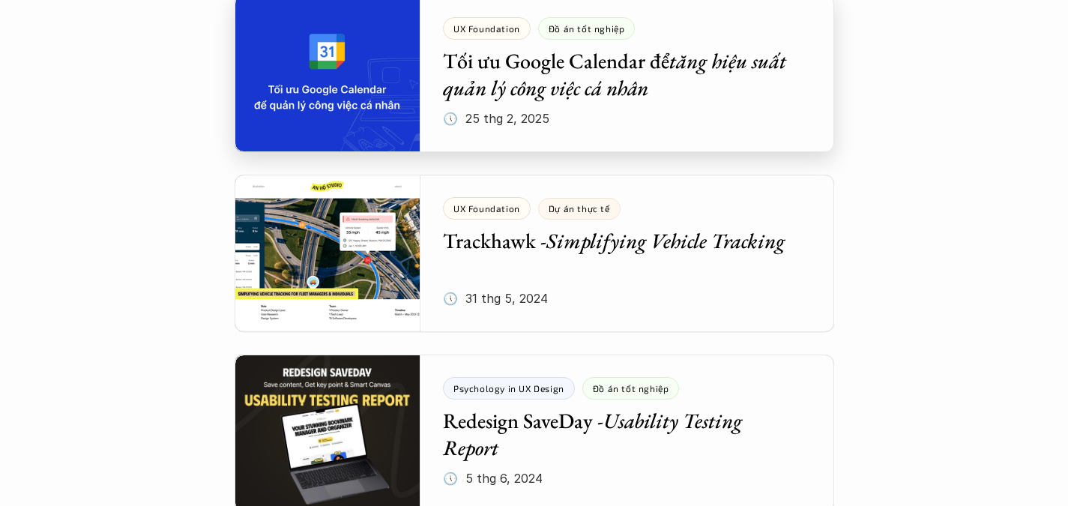
click at [355, 113] on div at bounding box center [535, 73] width 600 height 157
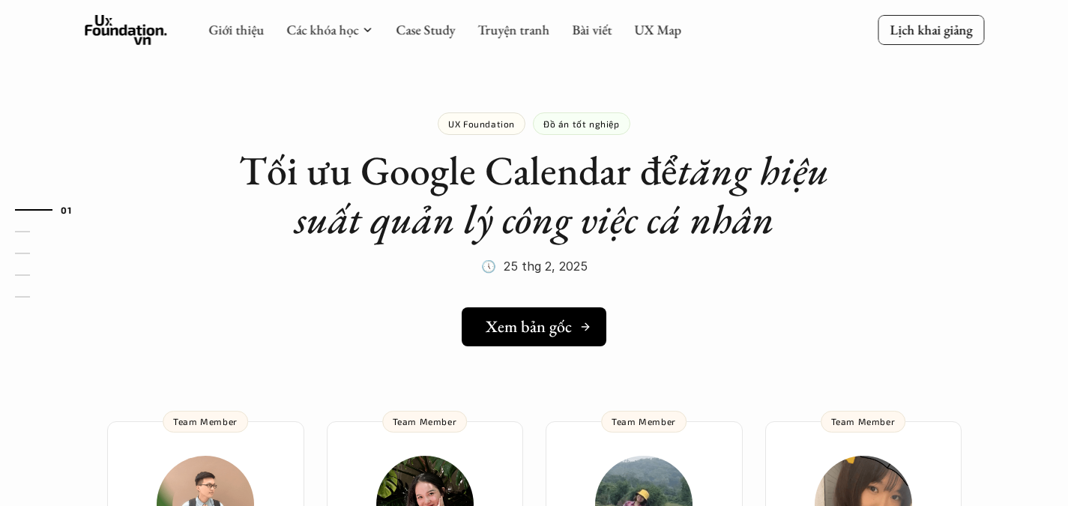
click at [580, 326] on icon at bounding box center [586, 327] width 12 height 12
